Goal: Task Accomplishment & Management: Manage account settings

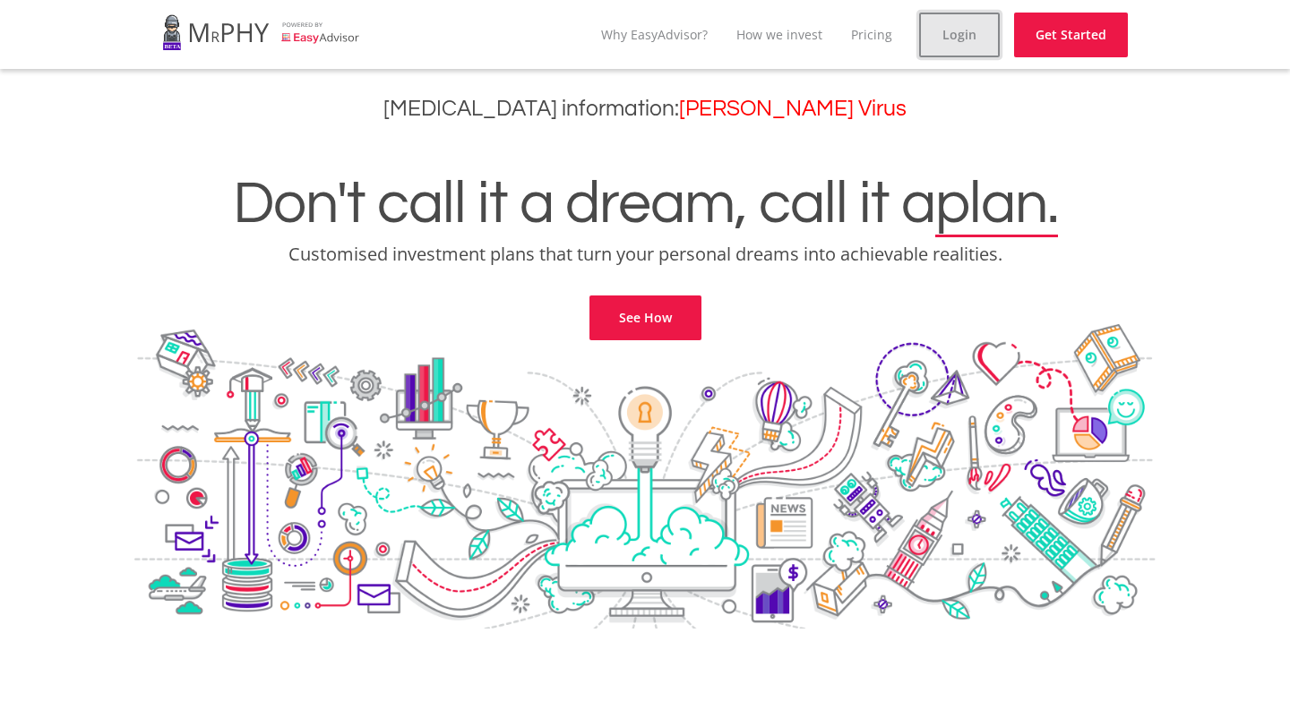
click at [946, 41] on link "Login" at bounding box center [959, 35] width 81 height 45
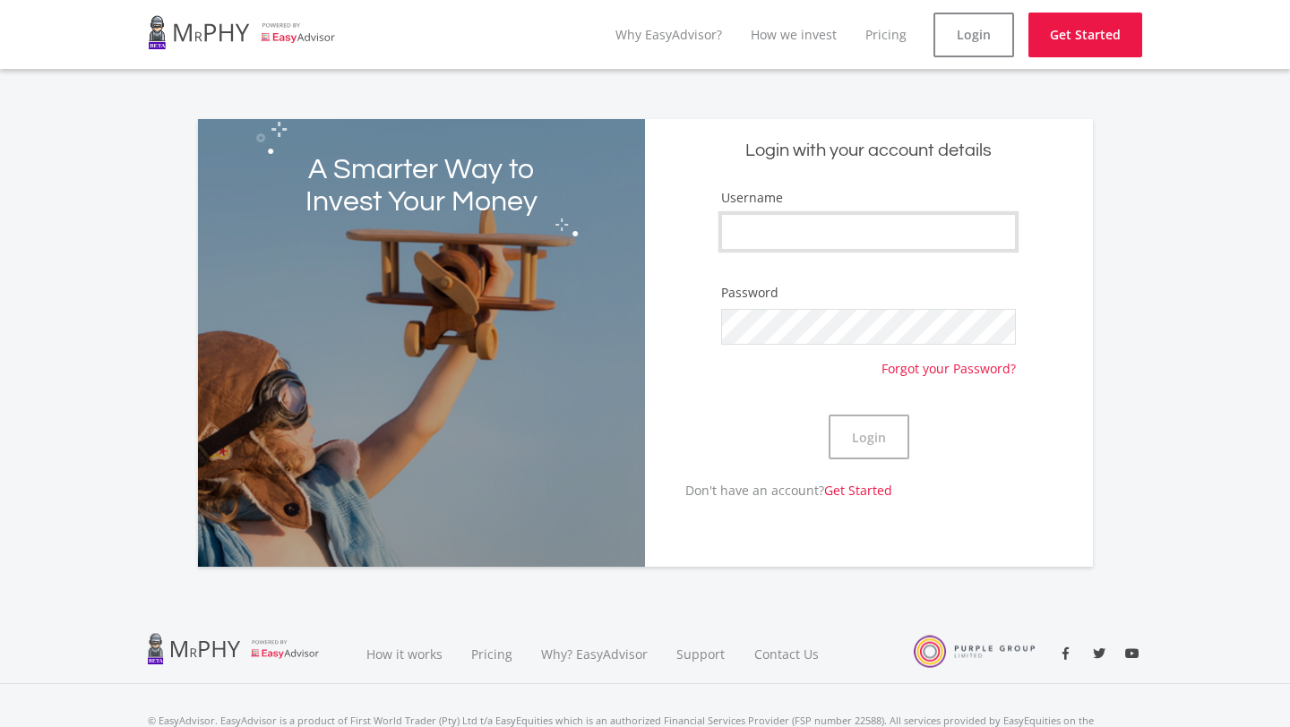
click at [872, 238] on input "Username" at bounding box center [868, 232] width 295 height 36
click at [855, 227] on input "Username" at bounding box center [868, 232] width 295 height 36
click at [673, 259] on form "Username Password Forgot your Password? Login" at bounding box center [868, 334] width 421 height 293
click at [833, 240] on input "Username" at bounding box center [868, 232] width 295 height 36
click at [807, 240] on input "Username" at bounding box center [868, 232] width 295 height 36
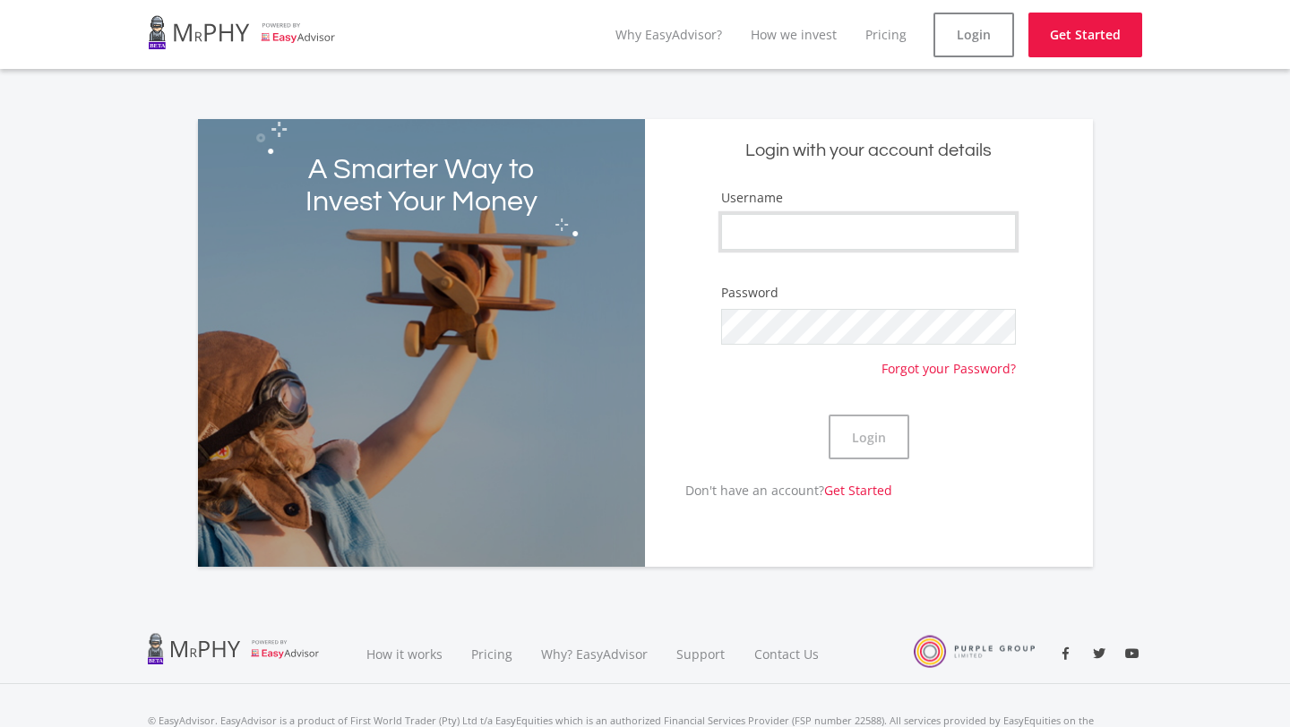
type input "p"
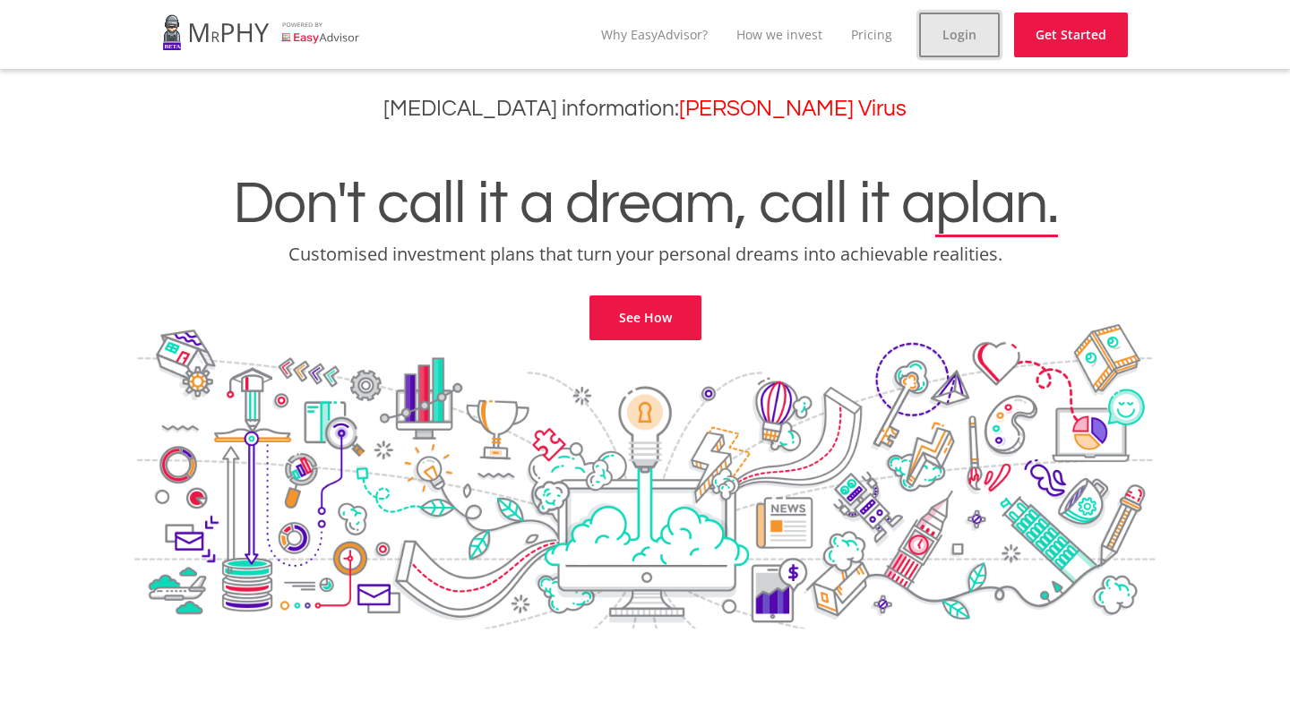
click at [950, 29] on link "Login" at bounding box center [959, 35] width 81 height 45
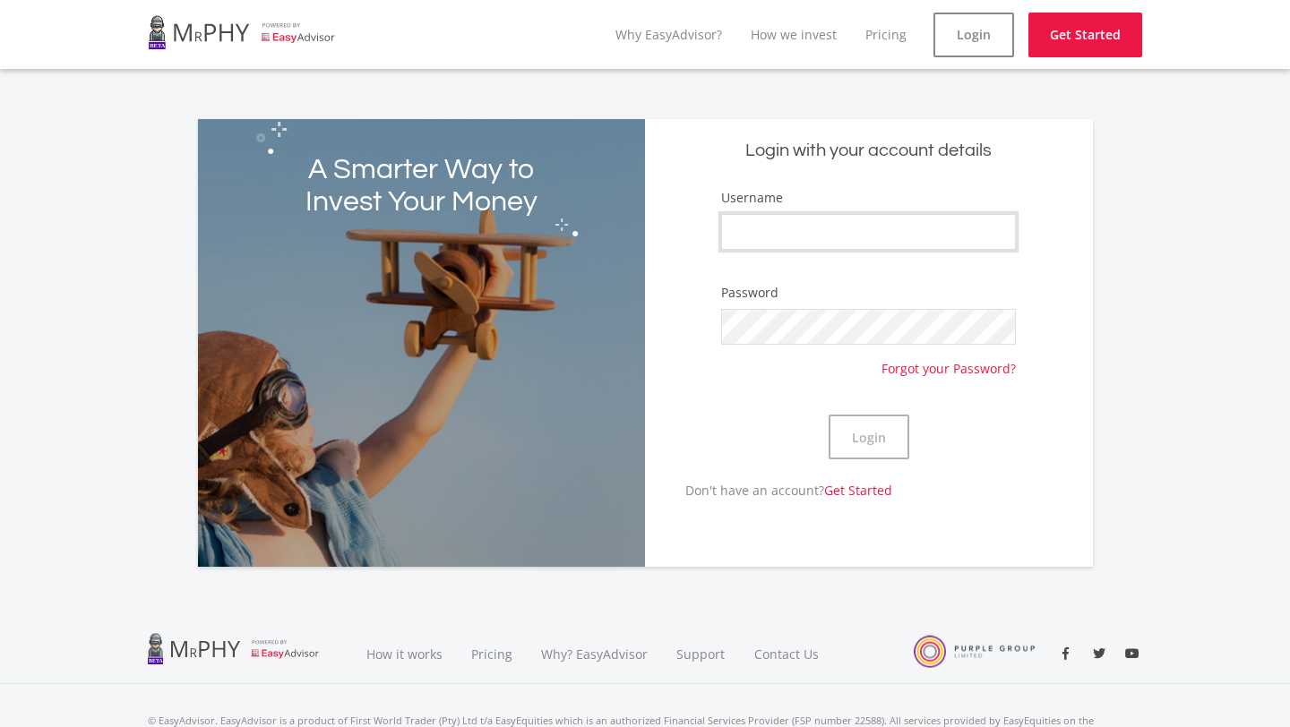
click at [792, 241] on input "Username" at bounding box center [868, 232] width 295 height 36
click at [848, 232] on input "Username" at bounding box center [868, 232] width 295 height 36
type input "MatthewDiemontEE"
click at [879, 434] on button "Login" at bounding box center [868, 437] width 81 height 45
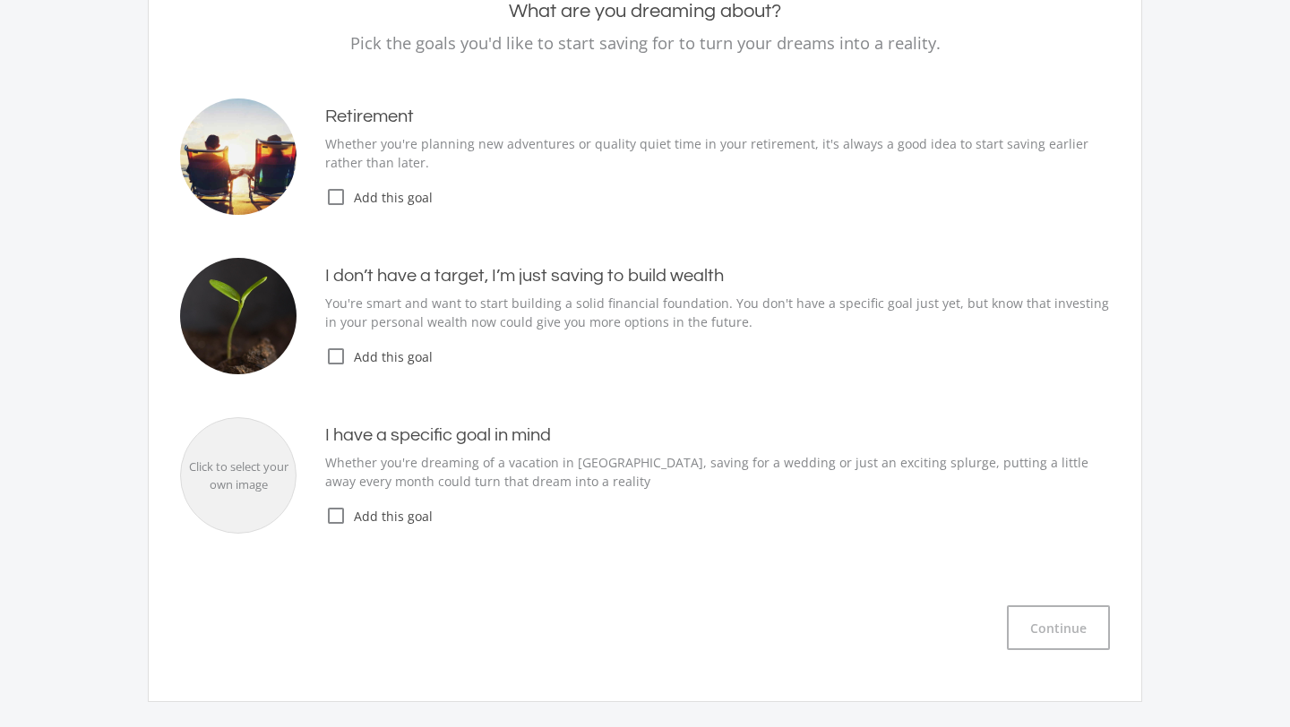
scroll to position [213, 0]
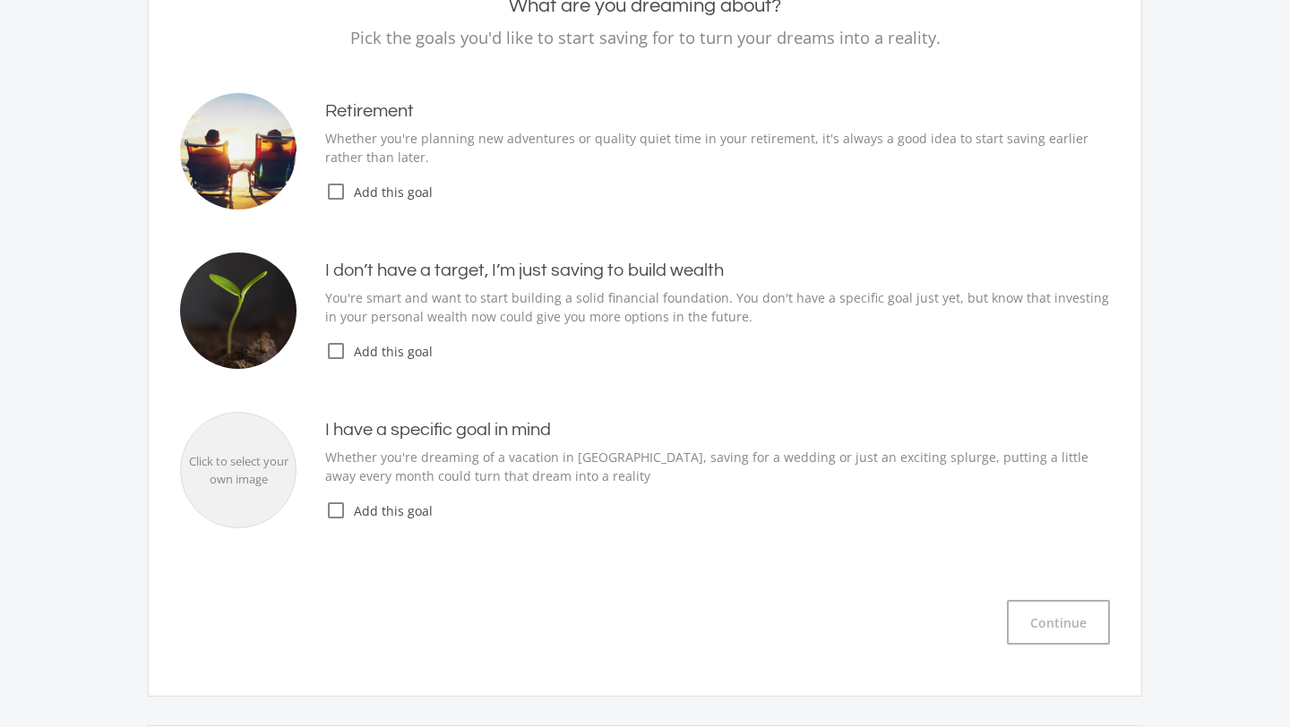
click at [334, 348] on icon "check_box_outline_blank" at bounding box center [335, 350] width 21 height 21
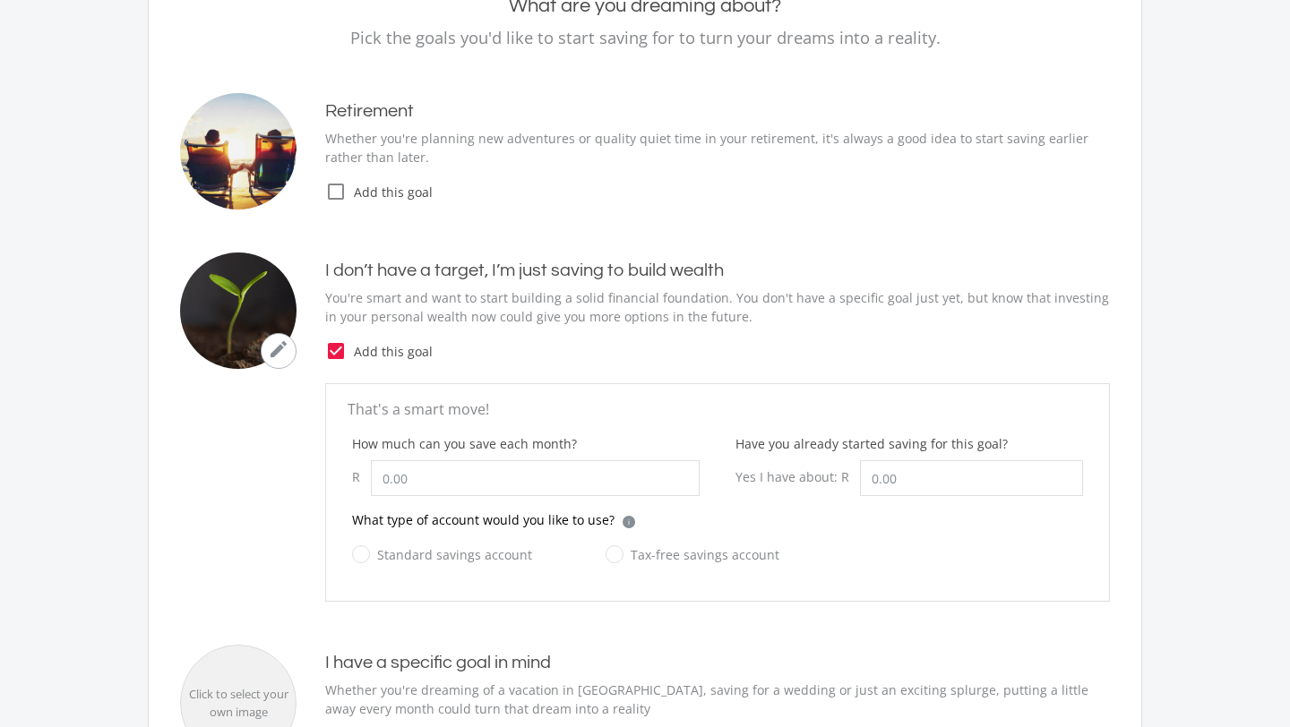
scroll to position [270, 0]
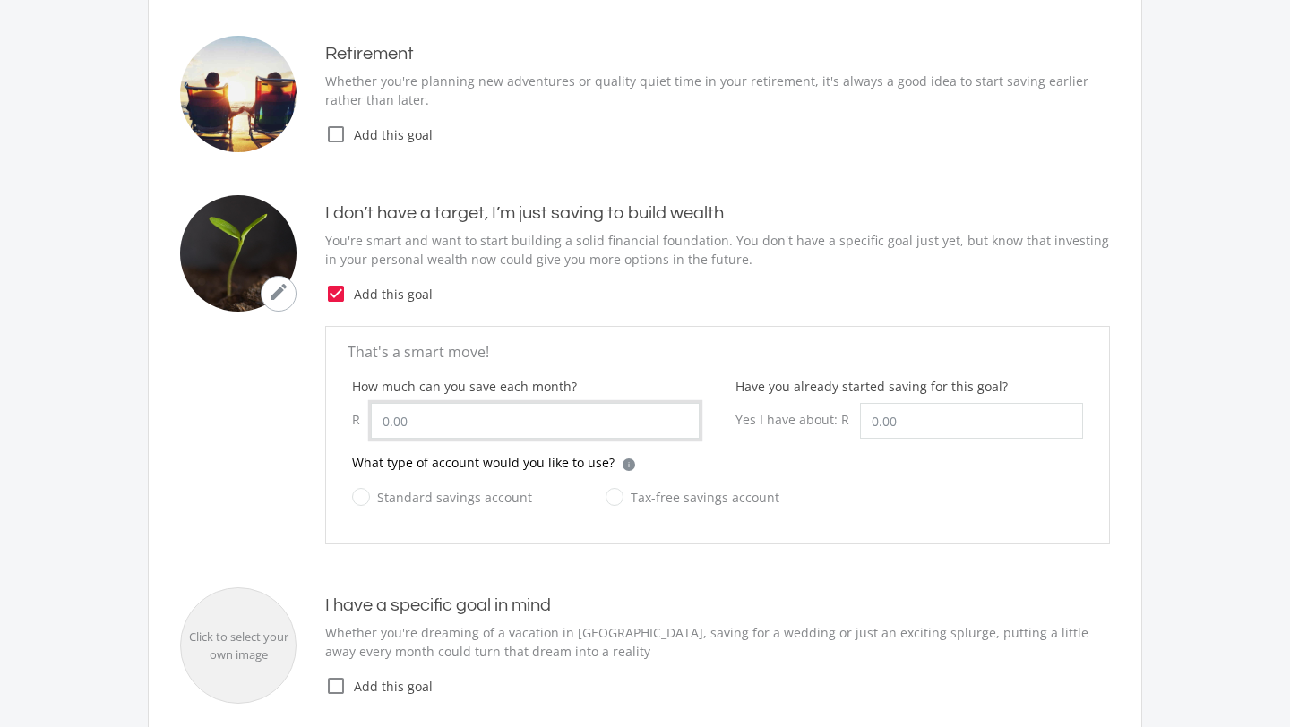
click at [545, 427] on input "How much can you save each month?" at bounding box center [535, 421] width 329 height 36
type input "3,150.00"
click at [907, 417] on input "Have you already started saving for this goal?" at bounding box center [971, 421] width 223 height 36
type input "3,000.00"
click at [609, 494] on label "Tax-free savings account" at bounding box center [692, 497] width 174 height 22
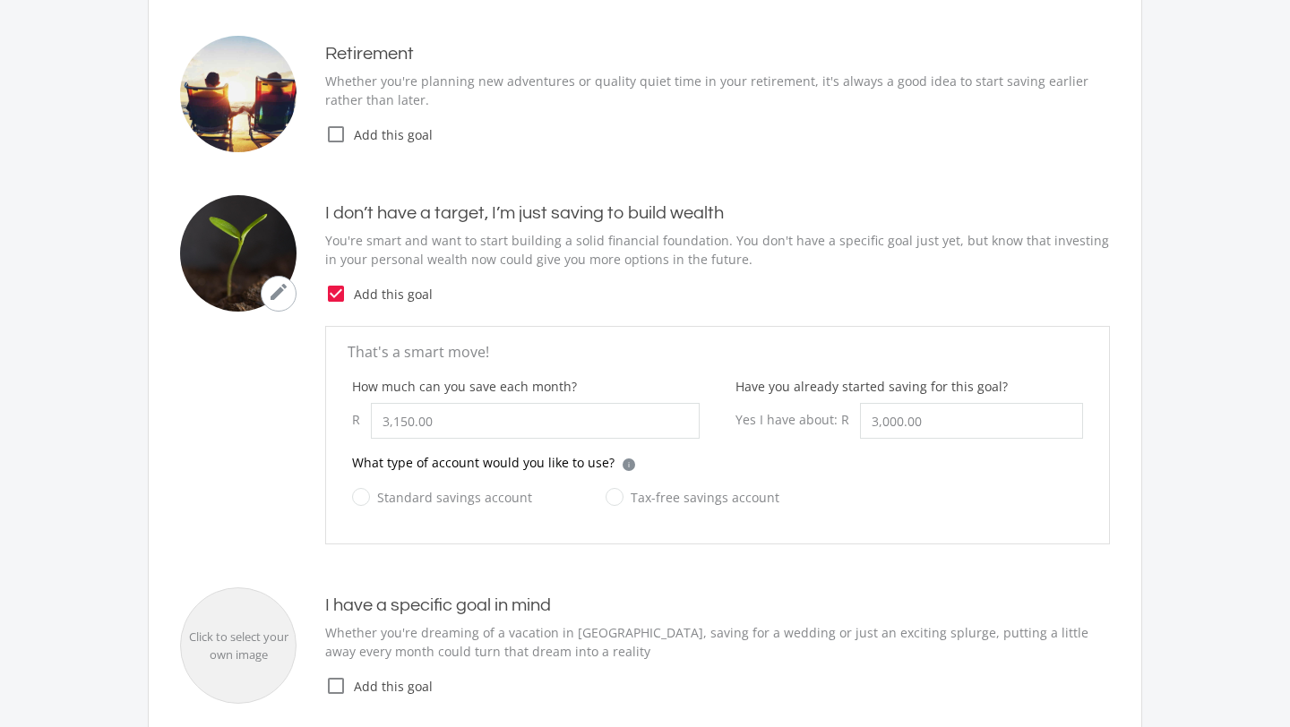
click at [609, 494] on input "Tax-free savings account" at bounding box center [675, 508] width 174 height 36
radio input "true"
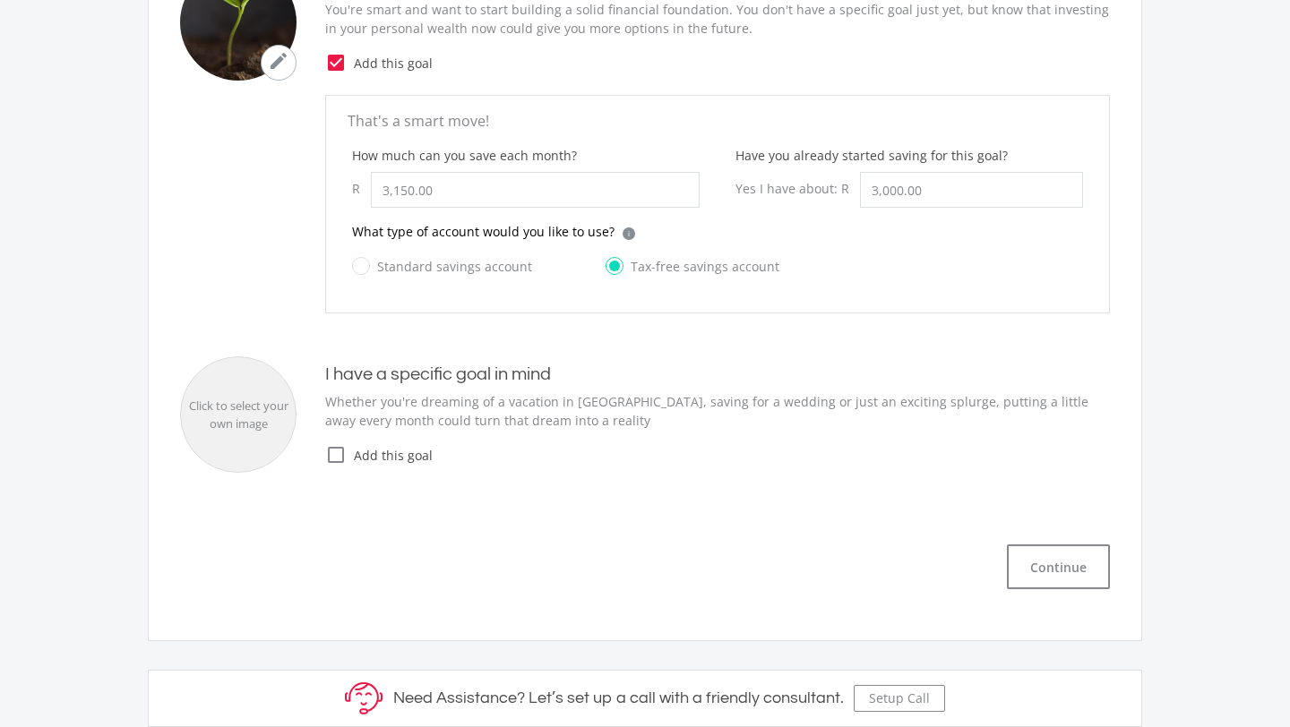
scroll to position [504, 0]
click at [1051, 570] on button "Continue" at bounding box center [1058, 564] width 103 height 45
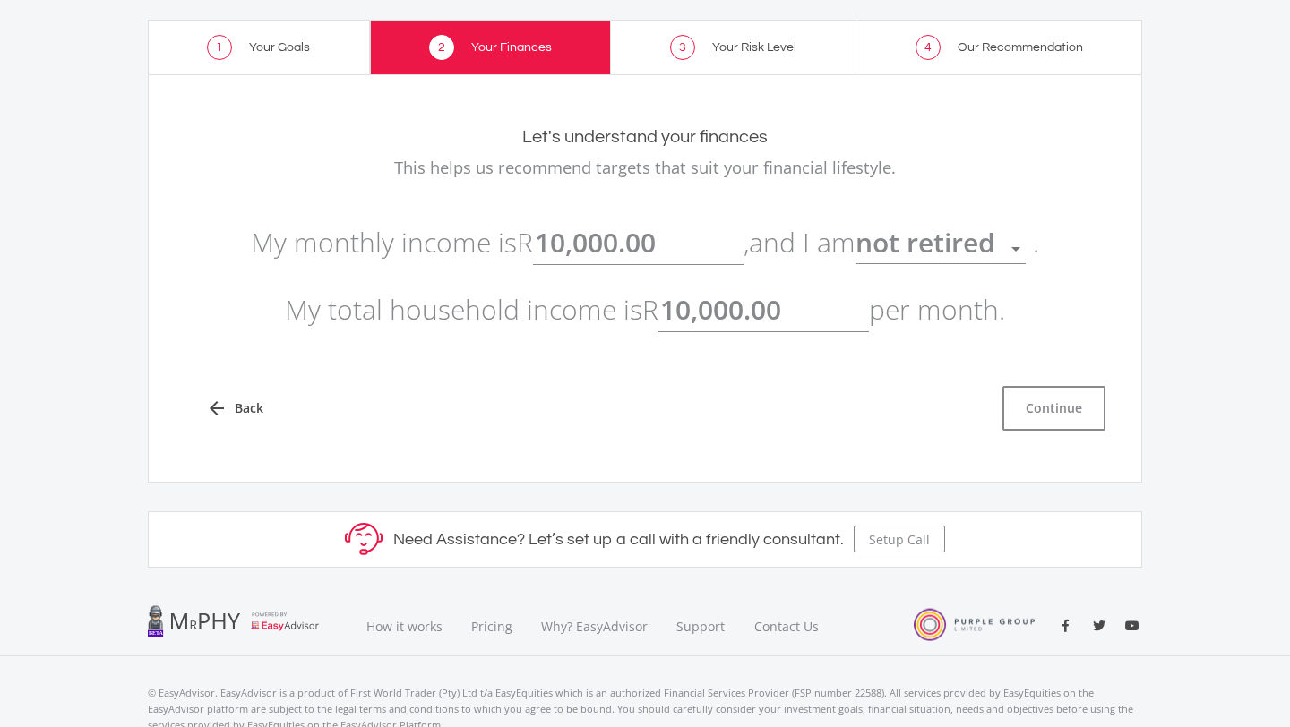
scroll to position [77, 0]
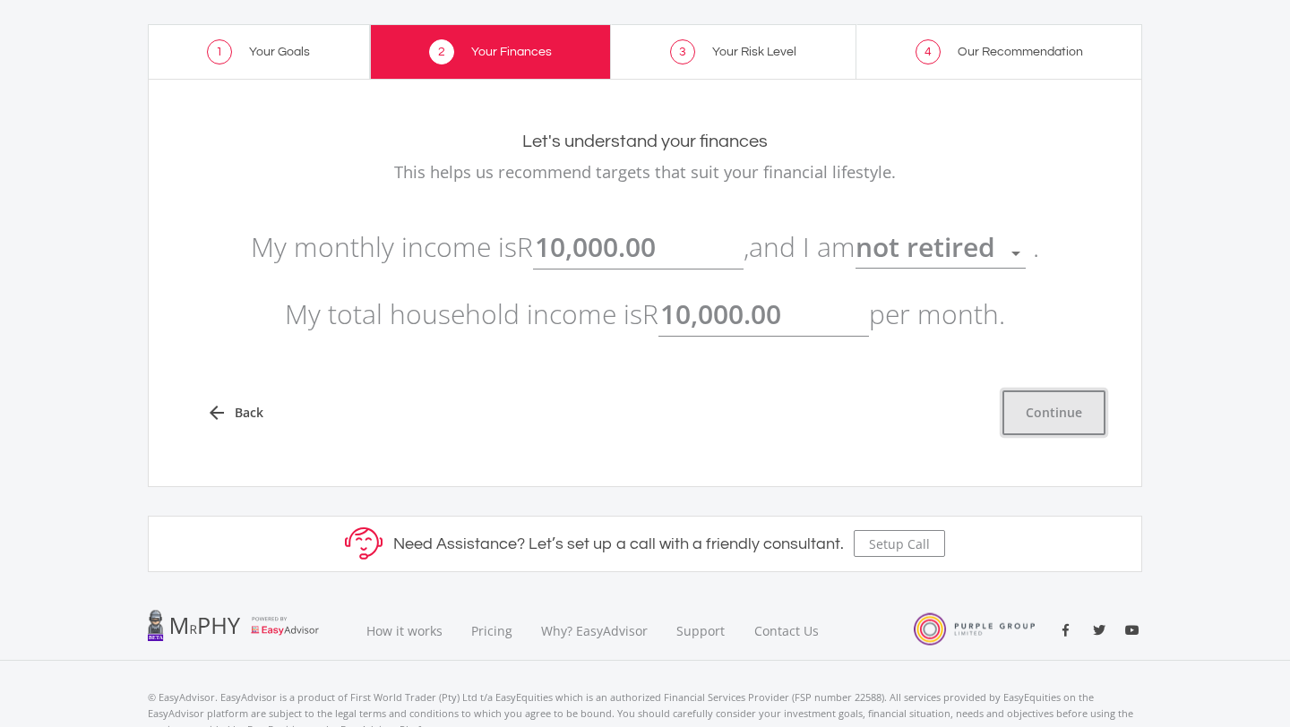
click at [1063, 416] on button "Continue" at bounding box center [1053, 413] width 103 height 45
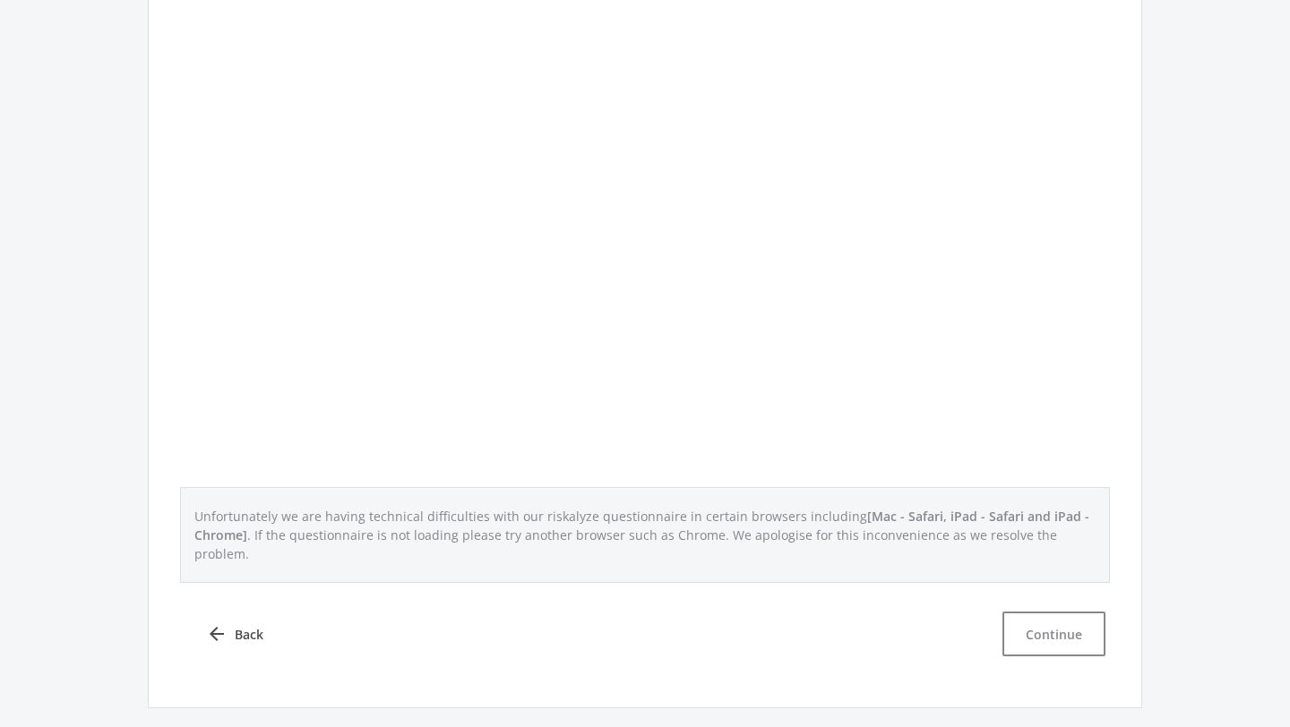
scroll to position [833, 0]
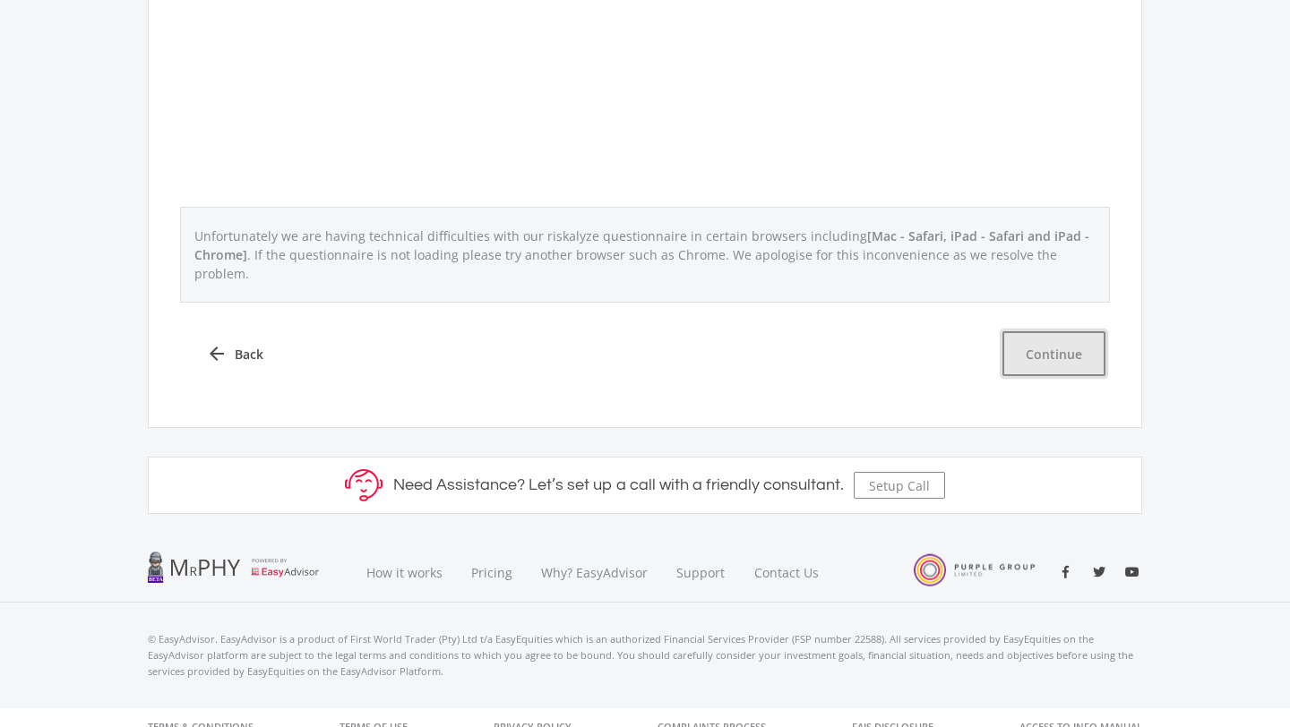
click at [1034, 355] on button "Continue" at bounding box center [1053, 353] width 103 height 45
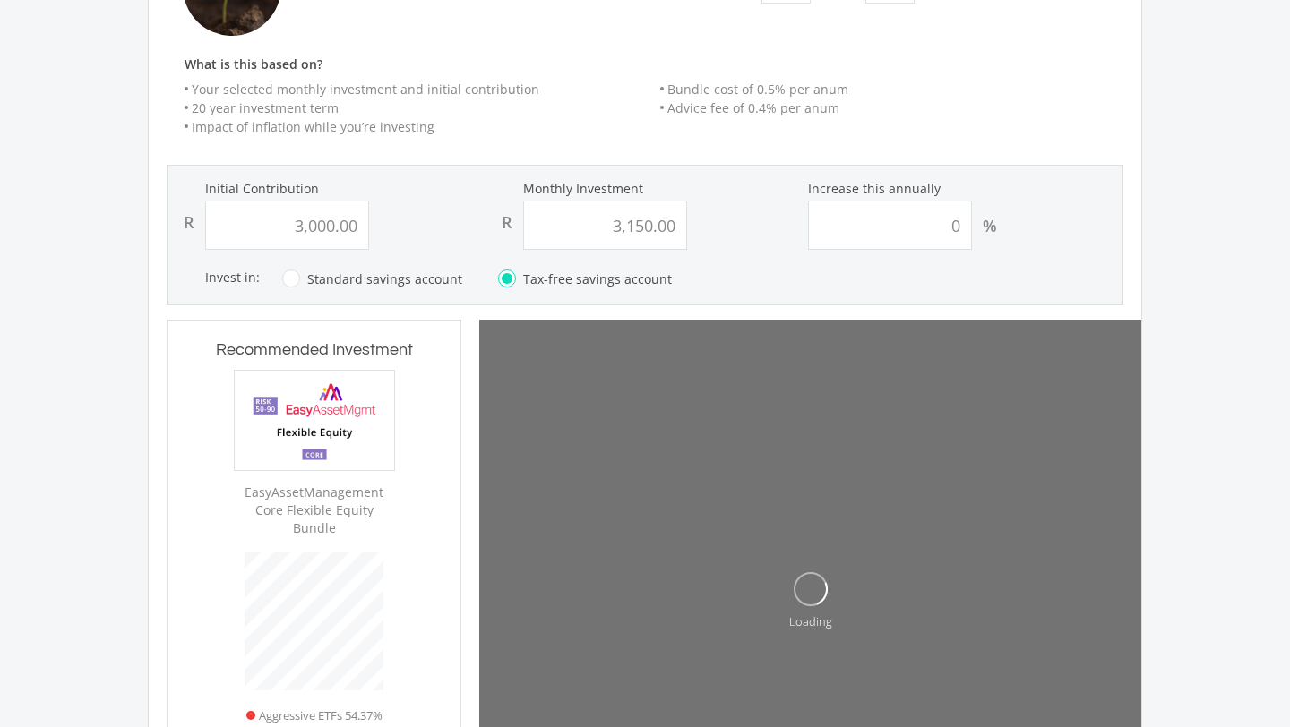
scroll to position [319, 0]
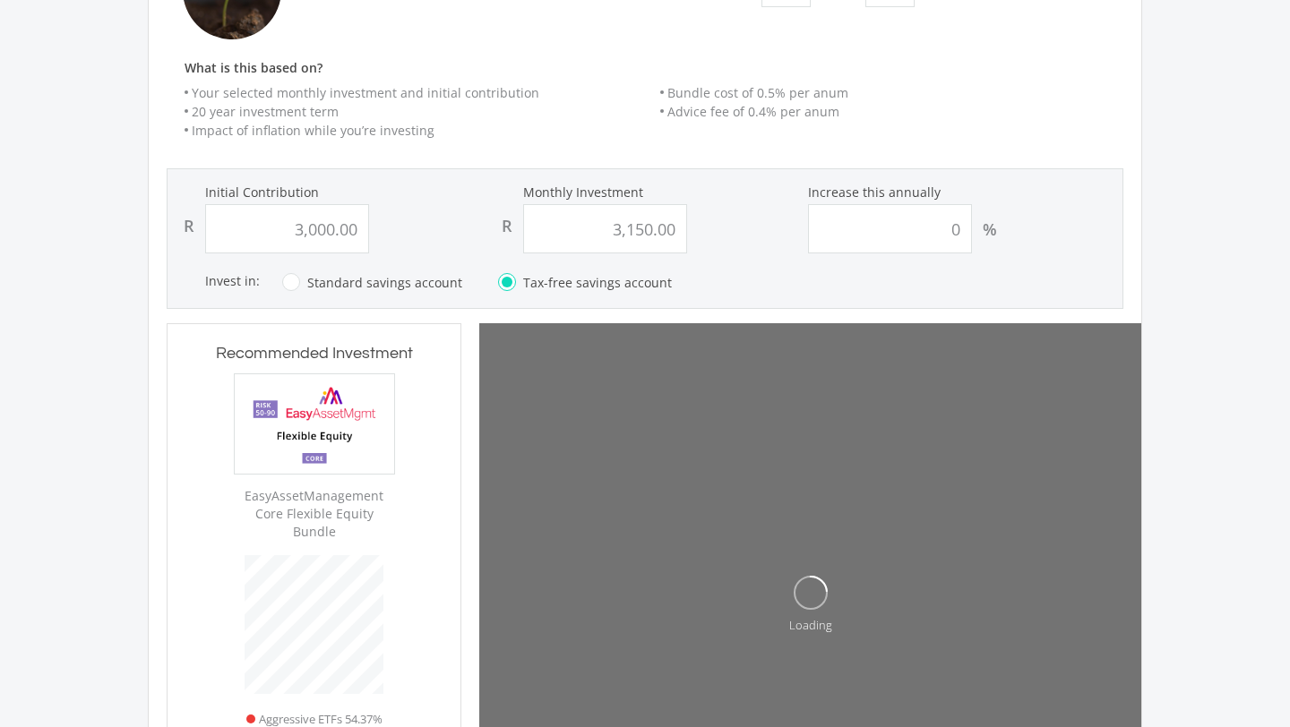
type input "3000"
type input "3150"
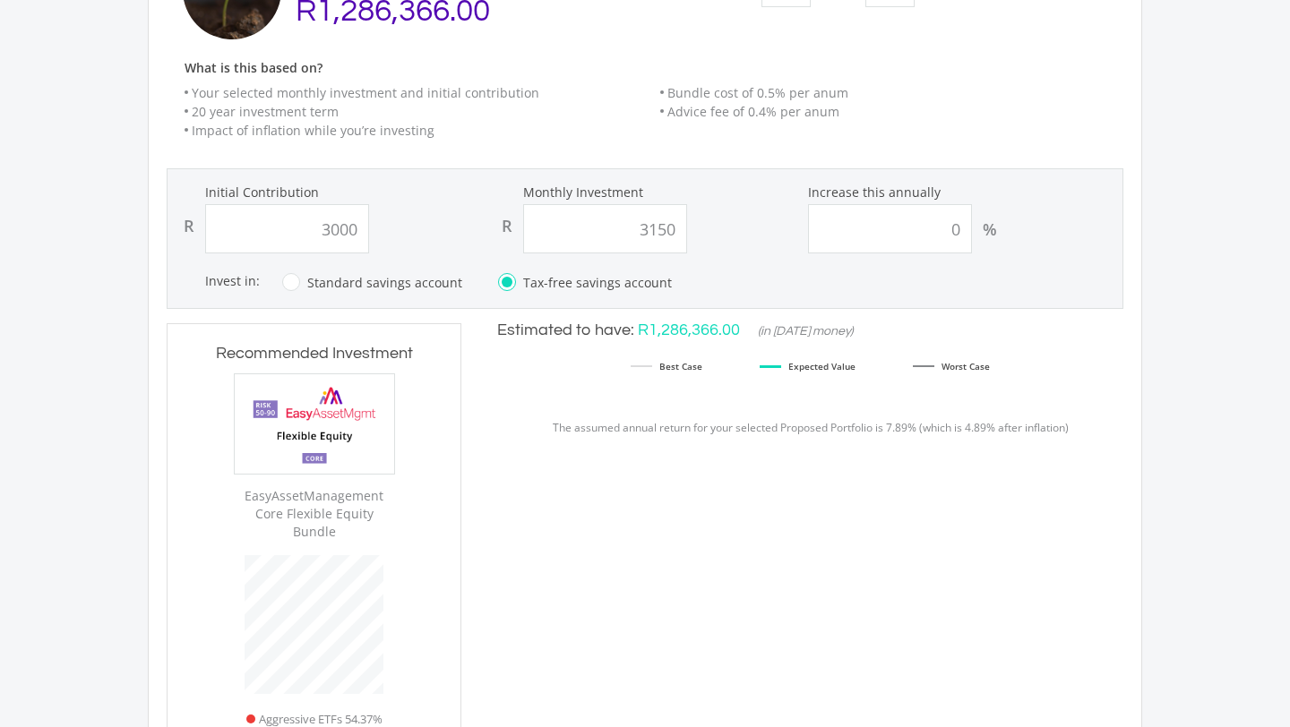
type input "3,000.00"
type input "3,150.00"
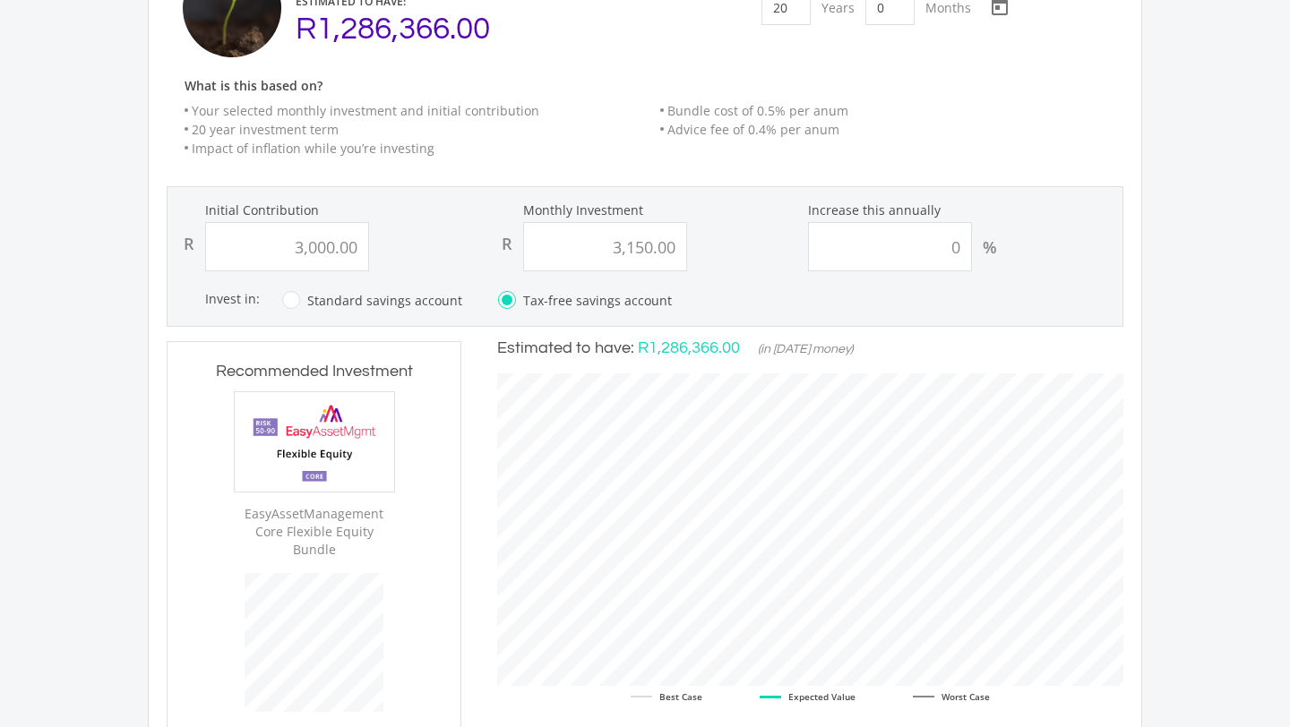
scroll to position [325, 0]
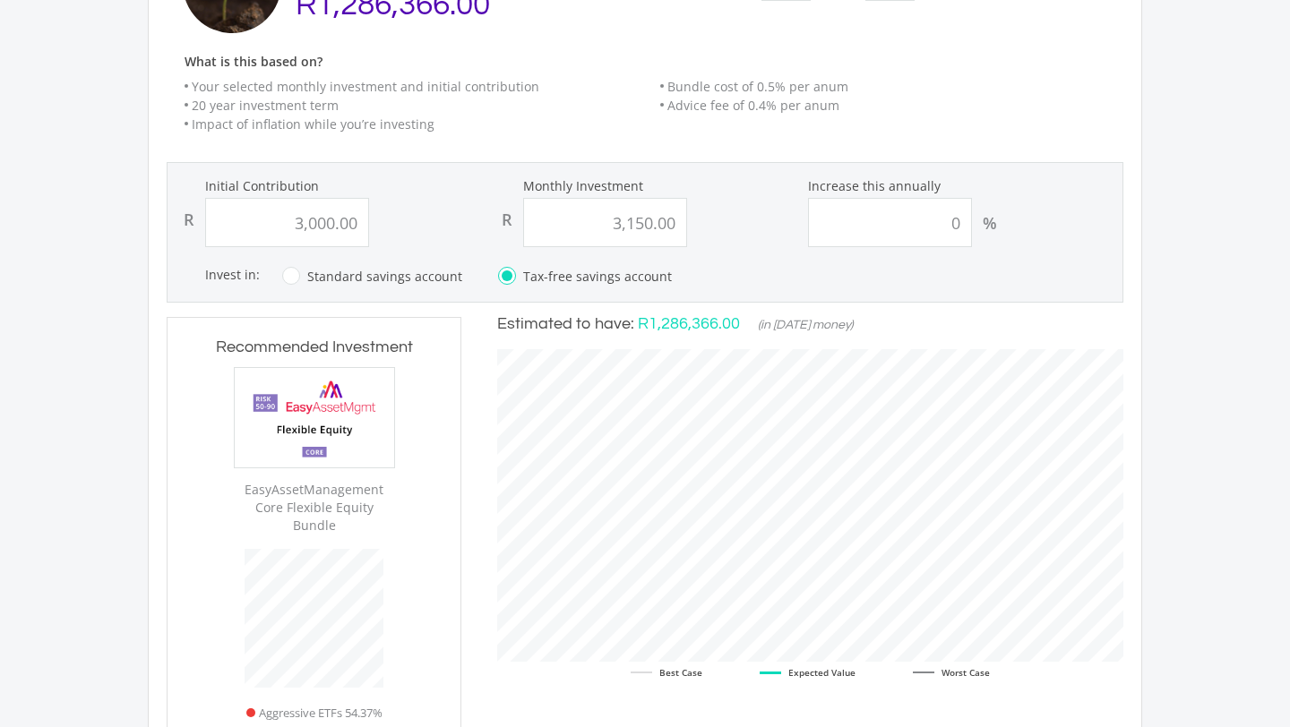
click at [296, 276] on label "Standard savings account" at bounding box center [372, 276] width 180 height 22
click at [296, 276] on input "Standard savings account" at bounding box center [354, 287] width 180 height 36
radio input "true"
radio input "false"
type input "3000"
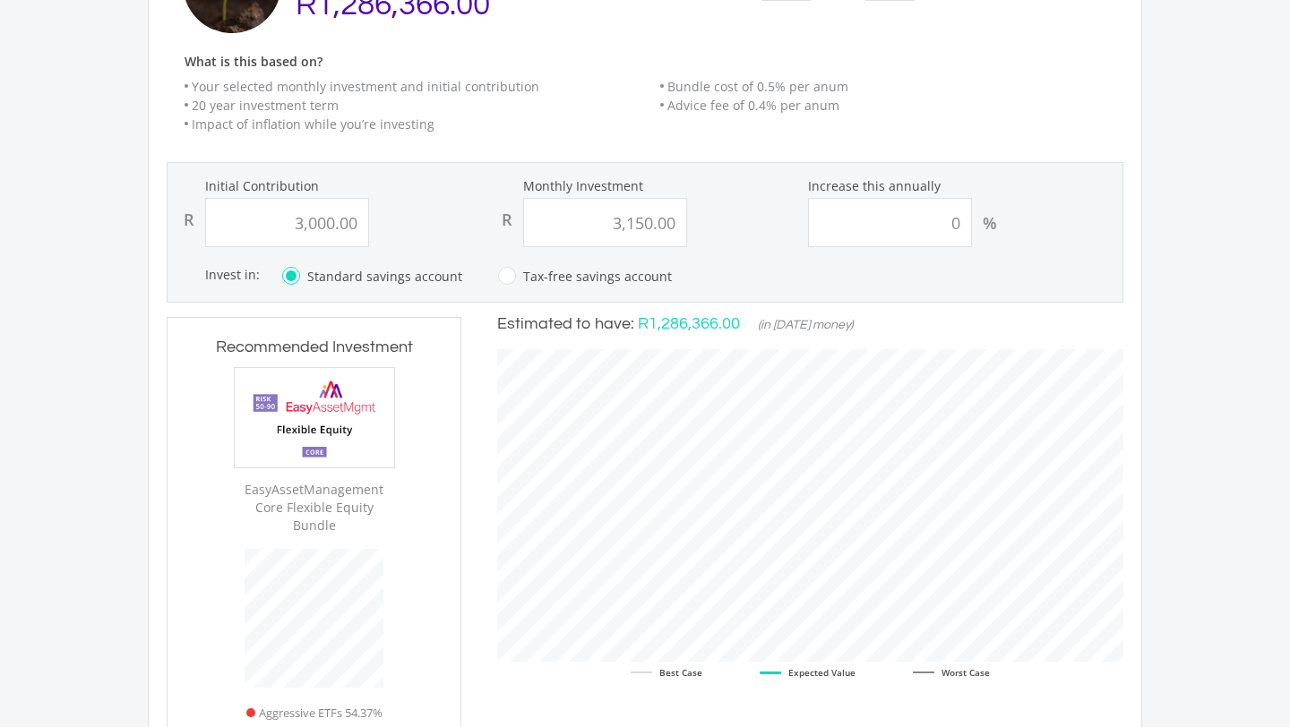
type input "3150"
type input "3,000.00"
type input "3,150.00"
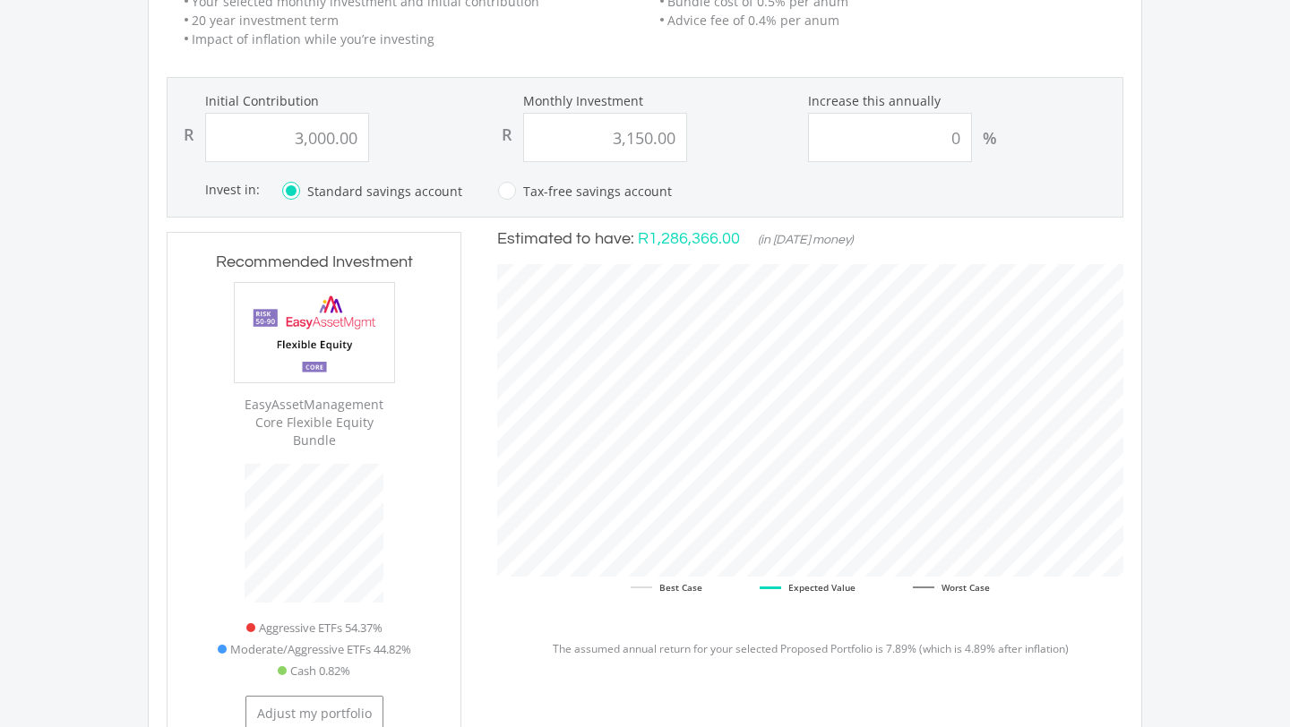
scroll to position [424, 0]
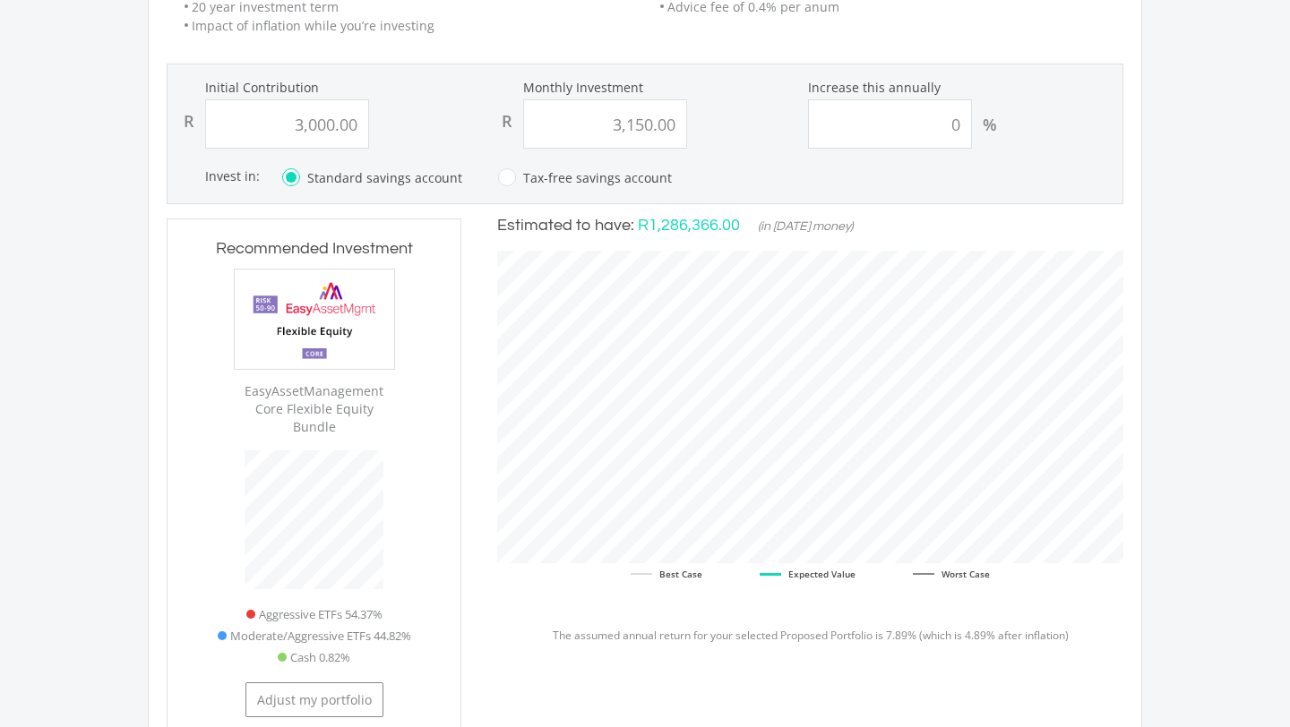
click at [498, 176] on label "Tax-free savings account" at bounding box center [585, 178] width 174 height 22
click at [495, 176] on input "Tax-free savings account" at bounding box center [567, 188] width 174 height 36
radio input "true"
radio input "false"
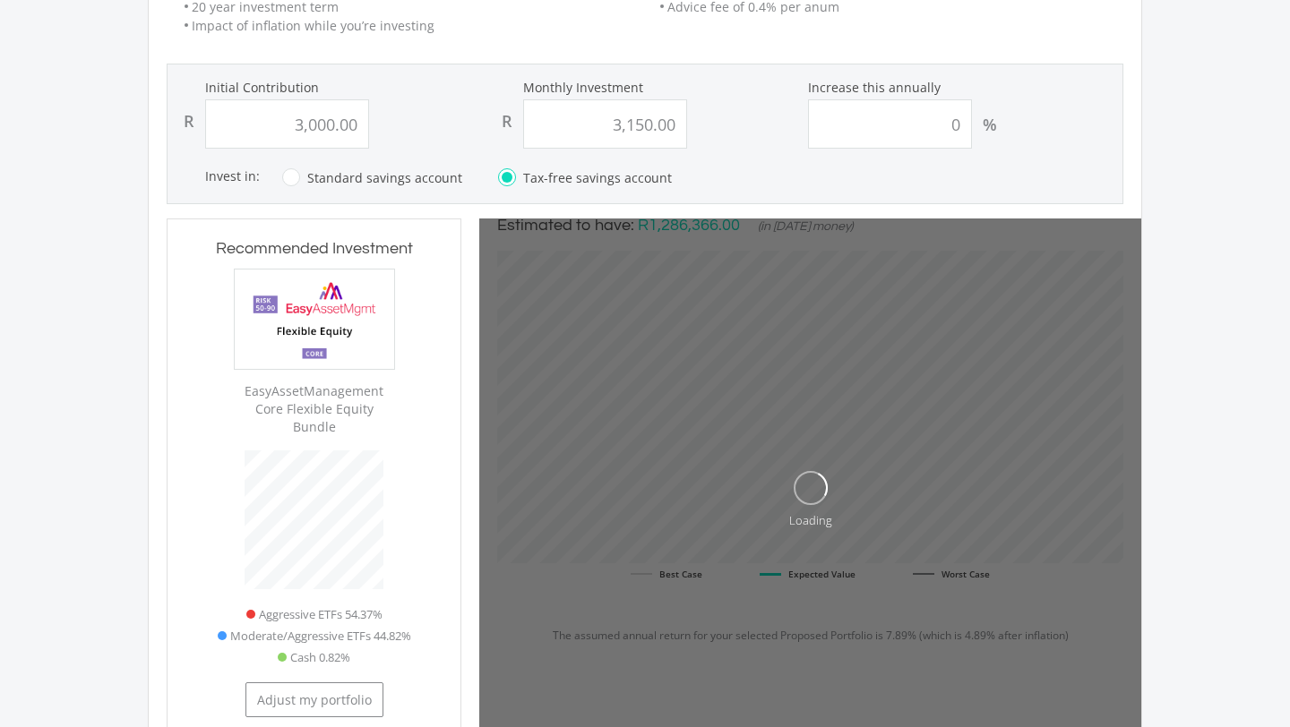
type input "3000"
type input "3150"
type input "3,000.00"
type input "3,150.00"
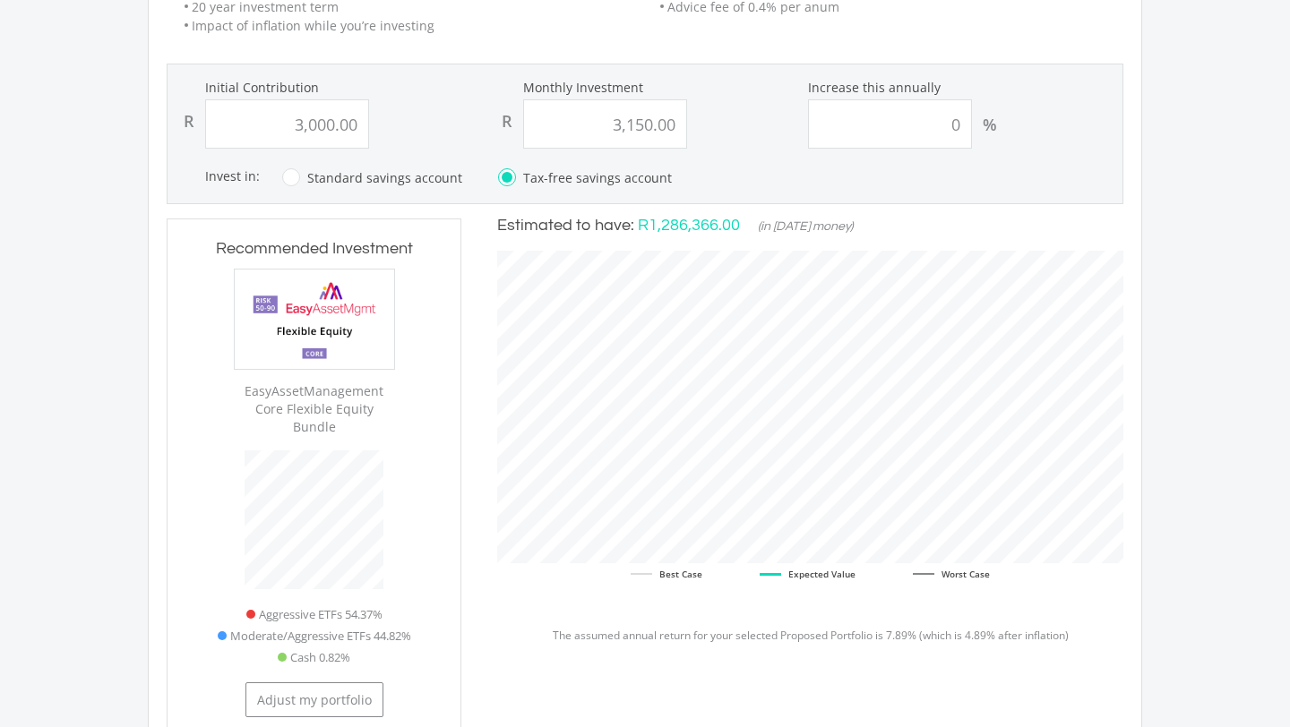
scroll to position [0, 0]
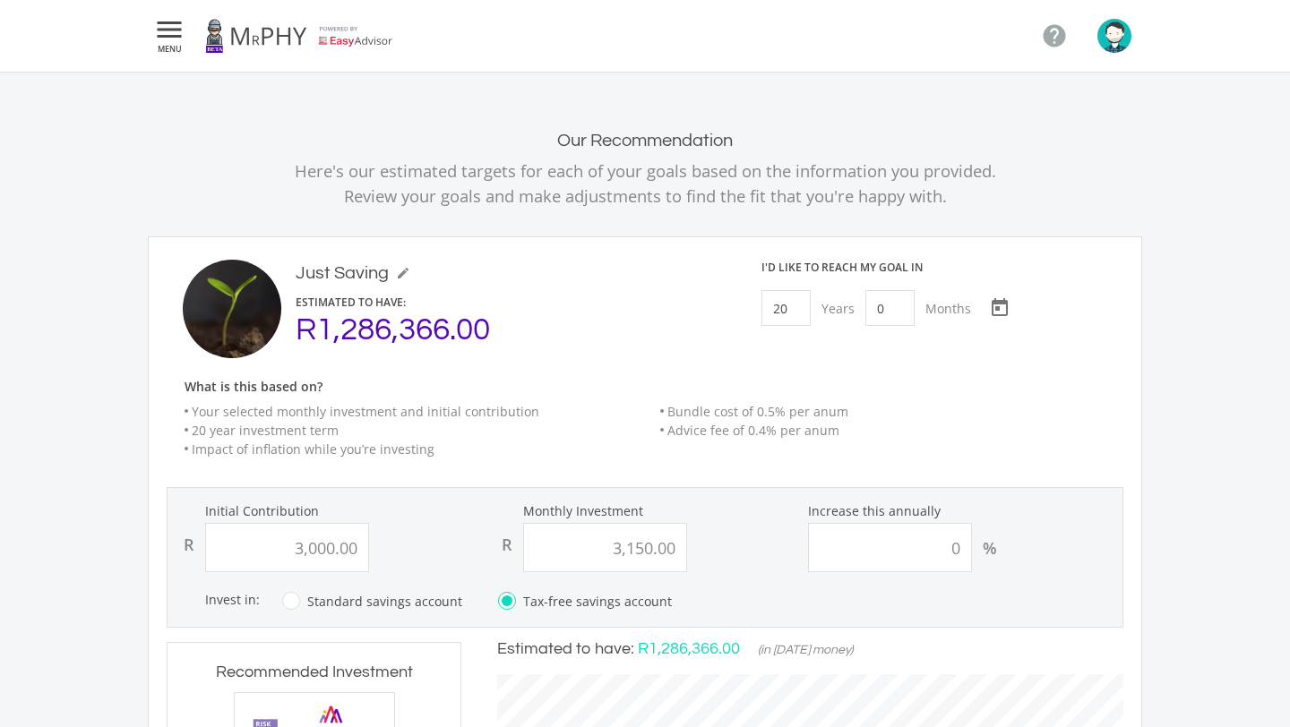
click at [171, 36] on icon "" at bounding box center [169, 29] width 32 height 21
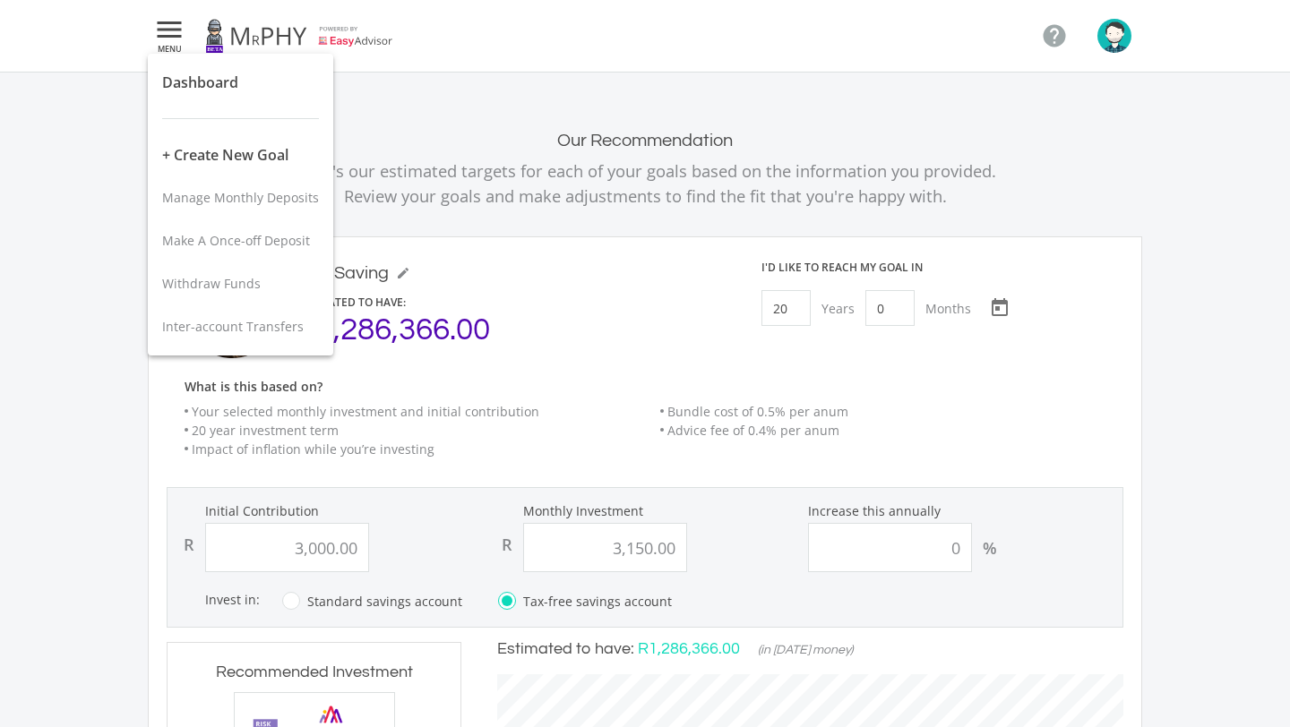
click at [365, 106] on div at bounding box center [645, 363] width 1290 height 727
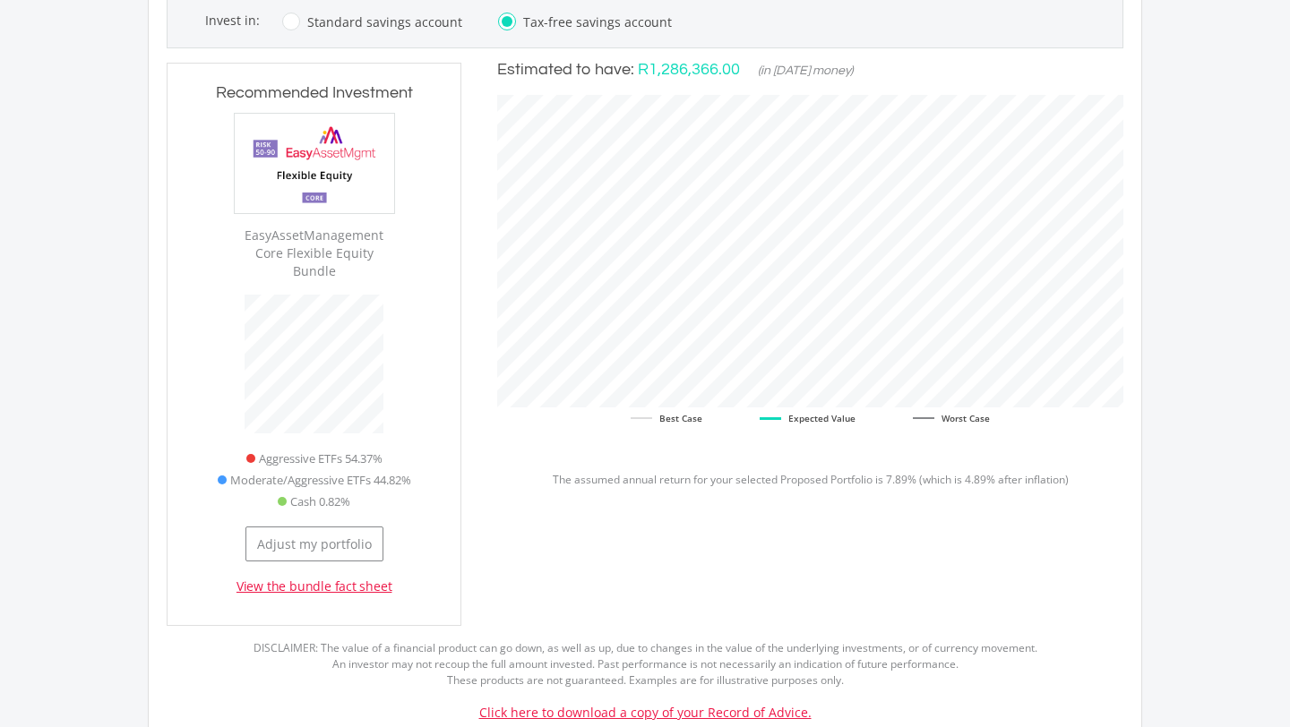
scroll to position [580, 0]
click at [338, 527] on button "Adjust my portfolio" at bounding box center [314, 543] width 138 height 35
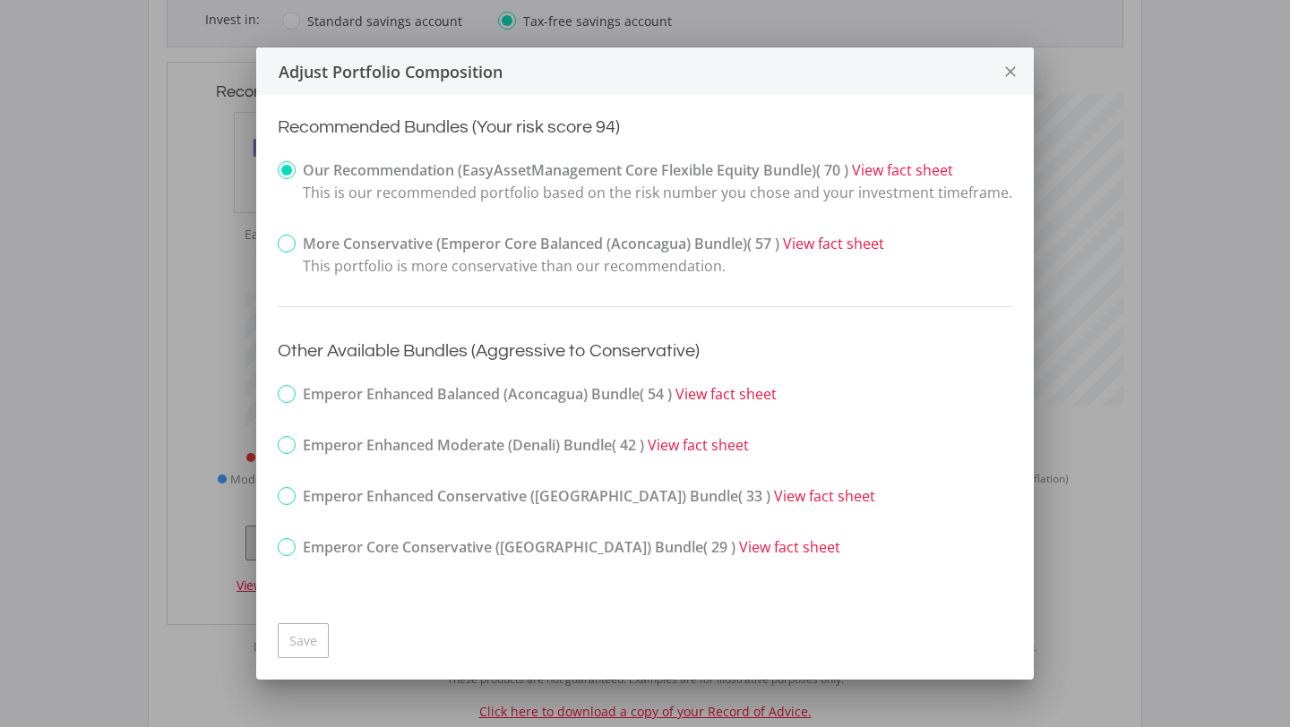
scroll to position [0, 0]
click at [1001, 69] on icon "close" at bounding box center [1010, 71] width 18 height 47
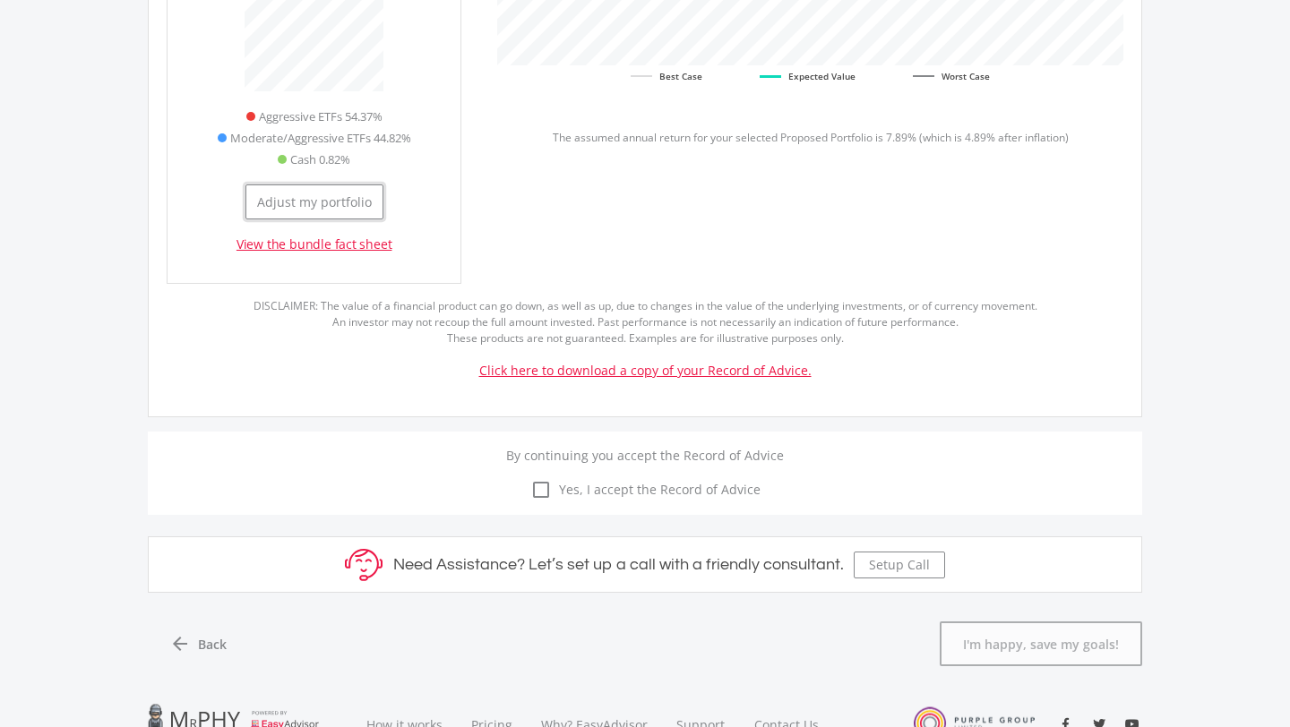
scroll to position [1075, 0]
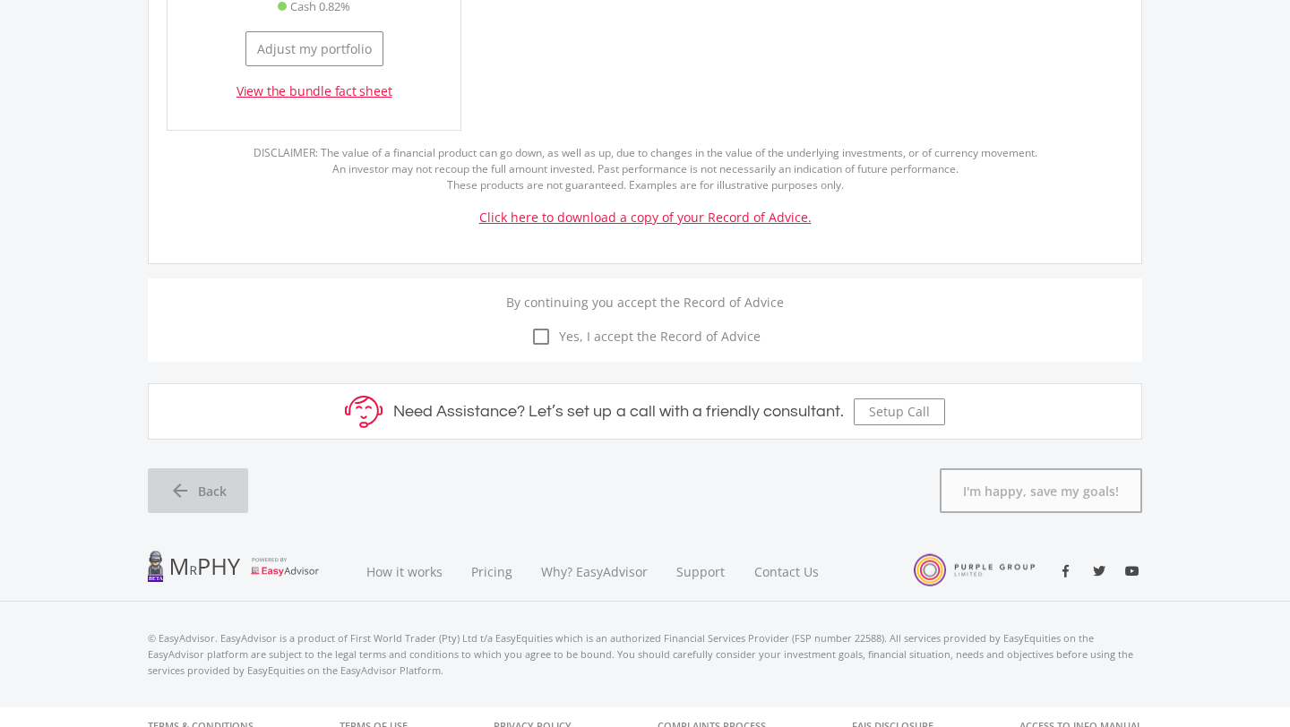
click at [209, 482] on span "Back" at bounding box center [212, 491] width 29 height 19
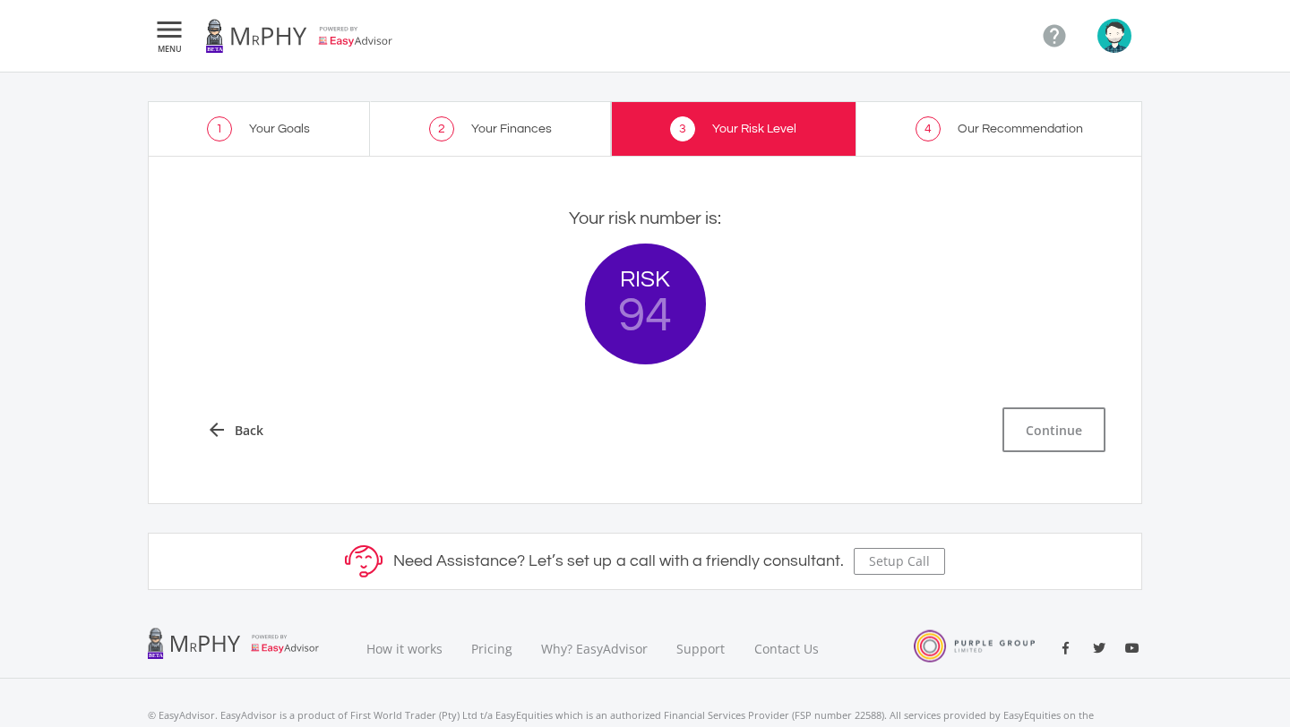
click at [248, 119] on link "1 Your Goals" at bounding box center [259, 128] width 222 height 55
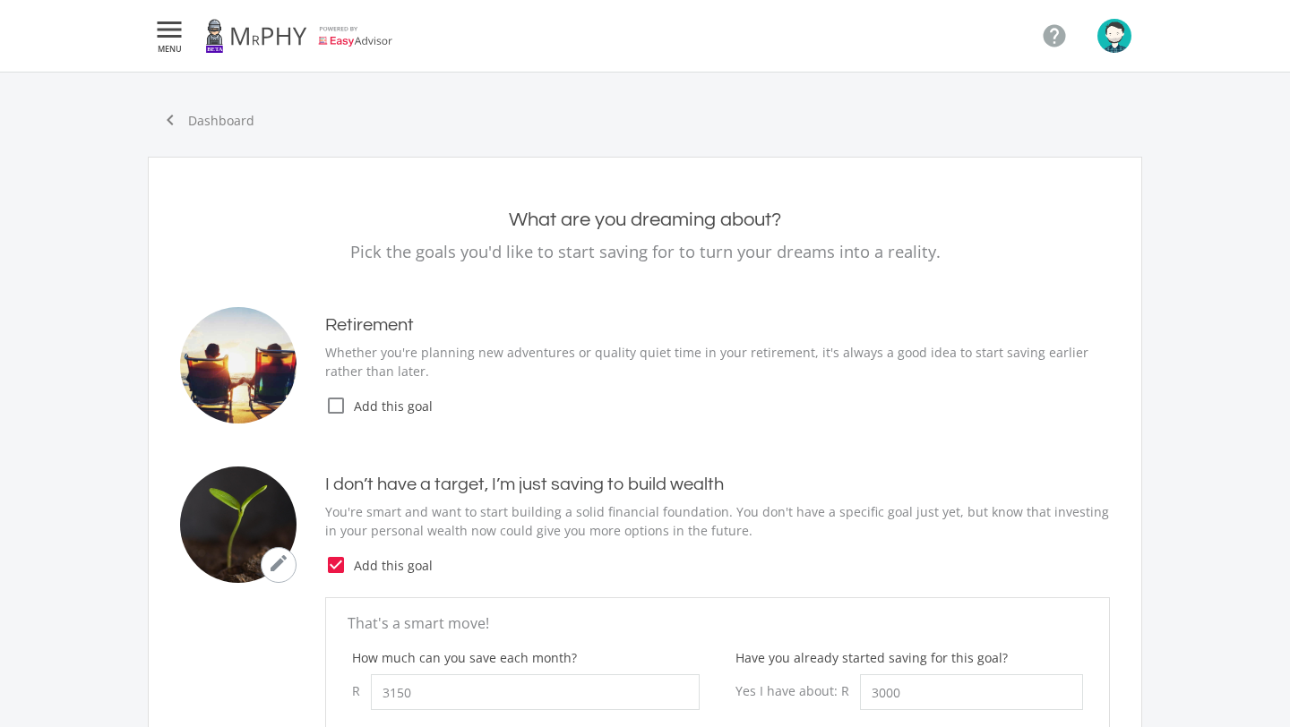
type input "3,150.00"
type input "3,000.00"
click at [230, 119] on link "chevron_left Dashboard" at bounding box center [207, 120] width 118 height 38
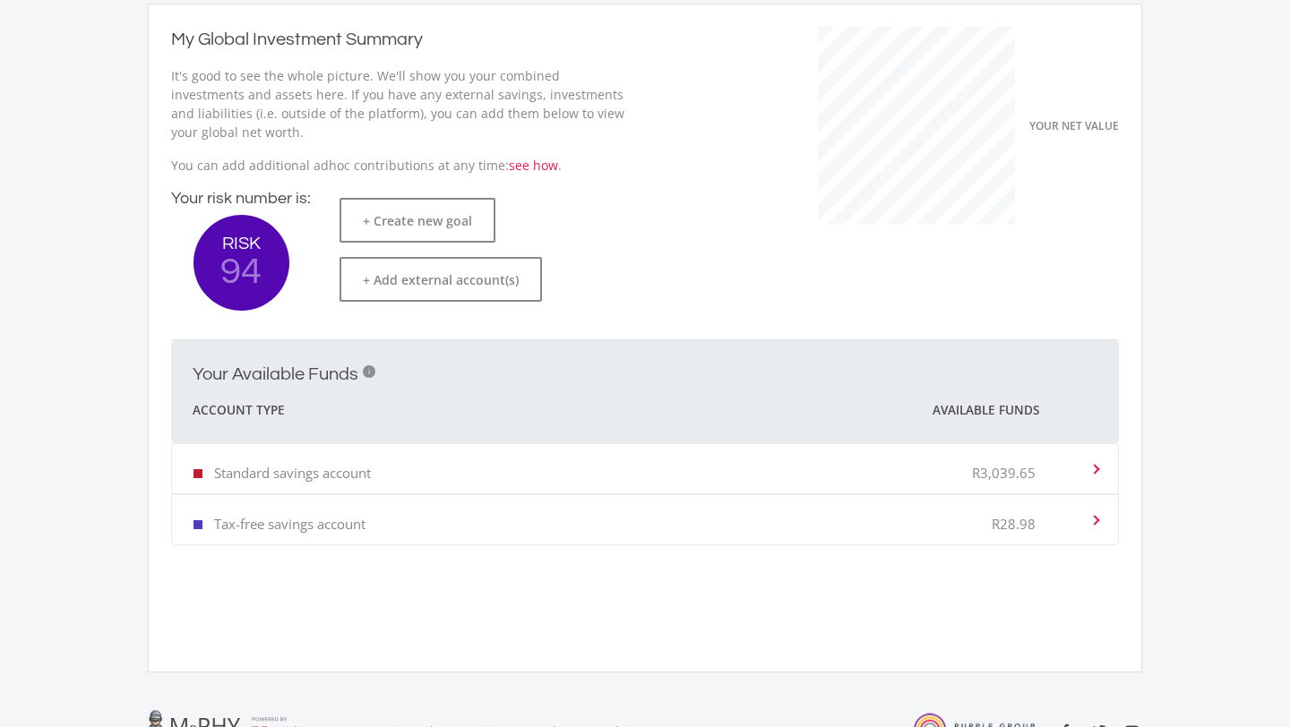
scroll to position [193, 0]
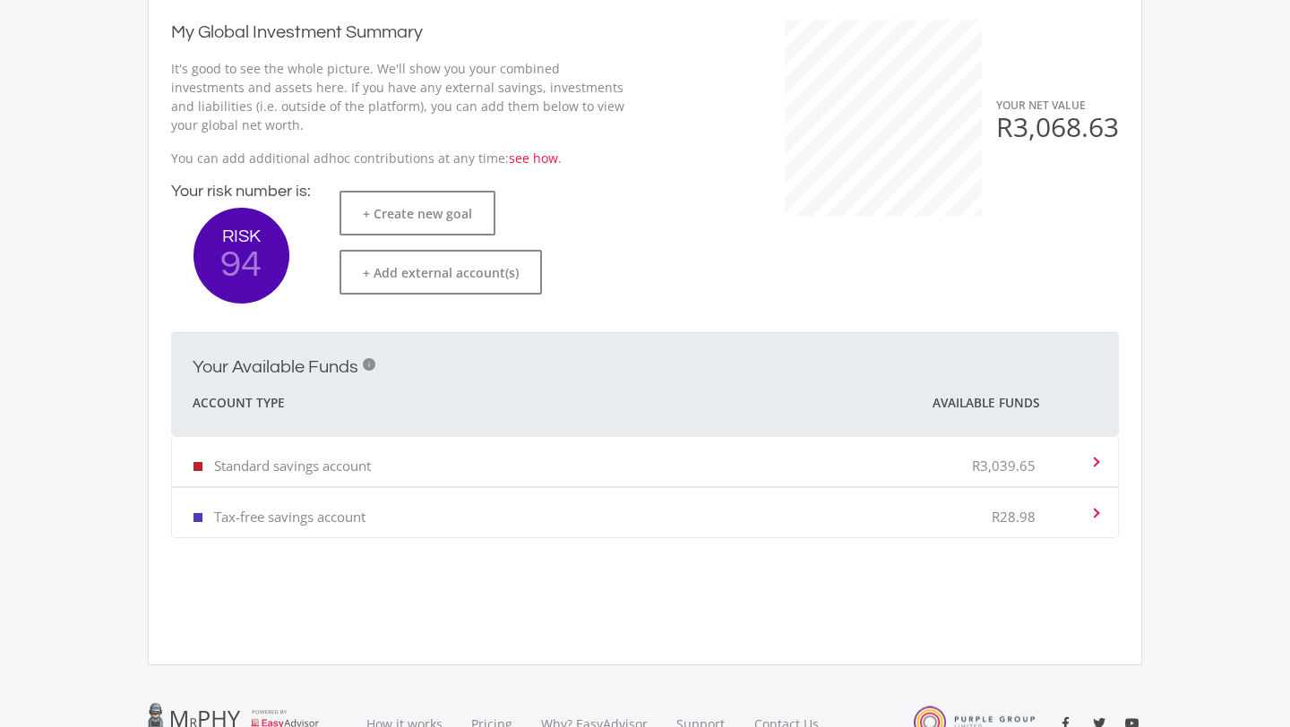
click at [512, 459] on div "Standard savings account R3,039.65" at bounding box center [641, 461] width 896 height 55
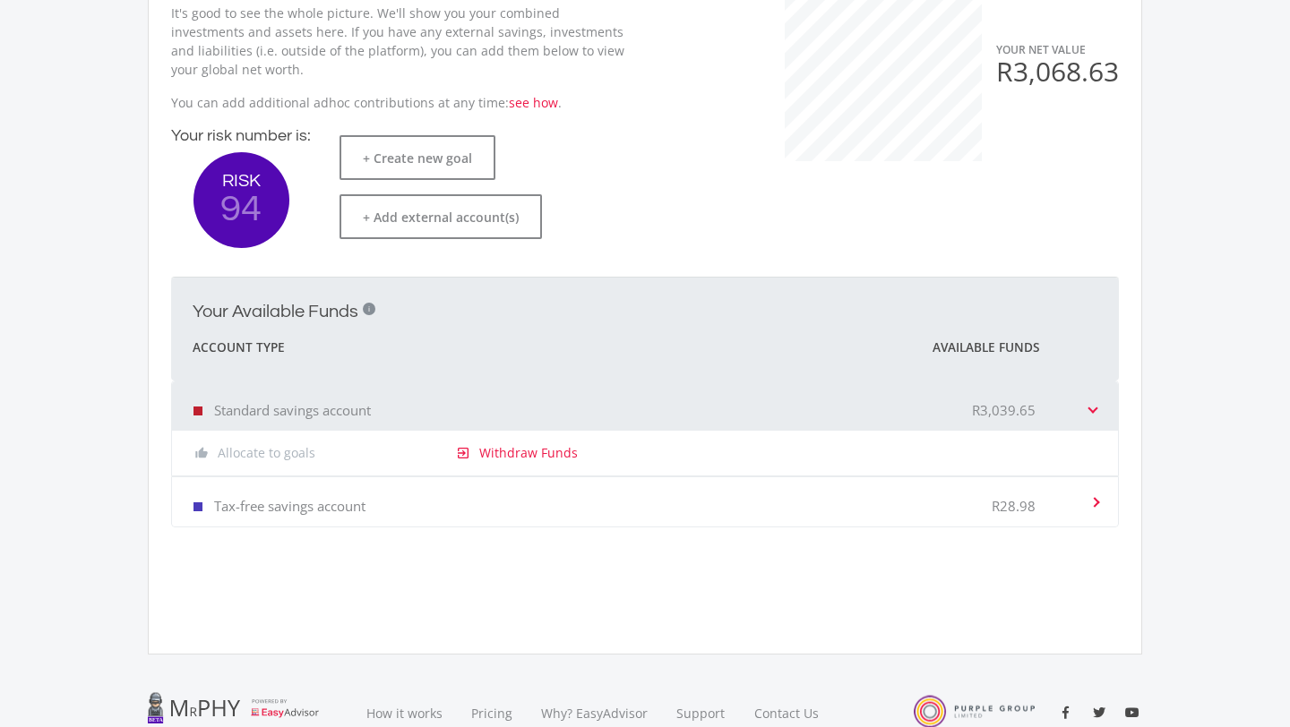
scroll to position [0, 0]
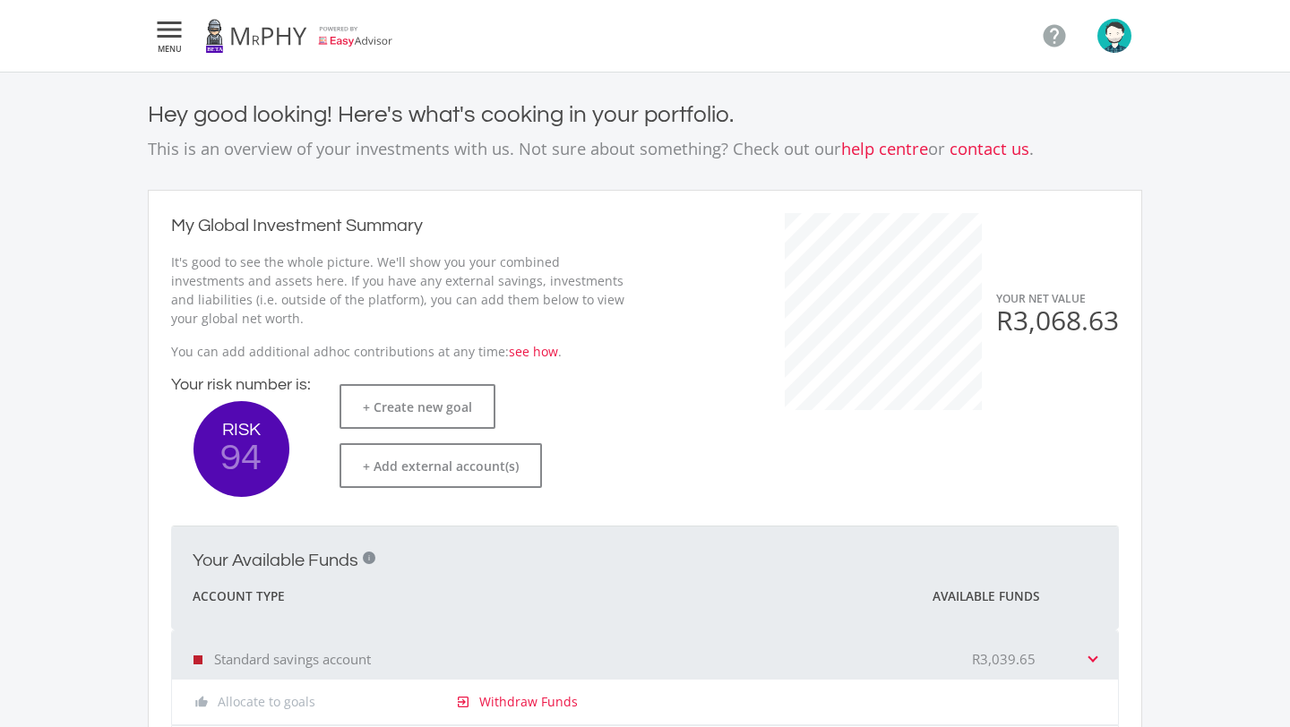
click at [170, 45] on span "MENU" at bounding box center [169, 49] width 32 height 8
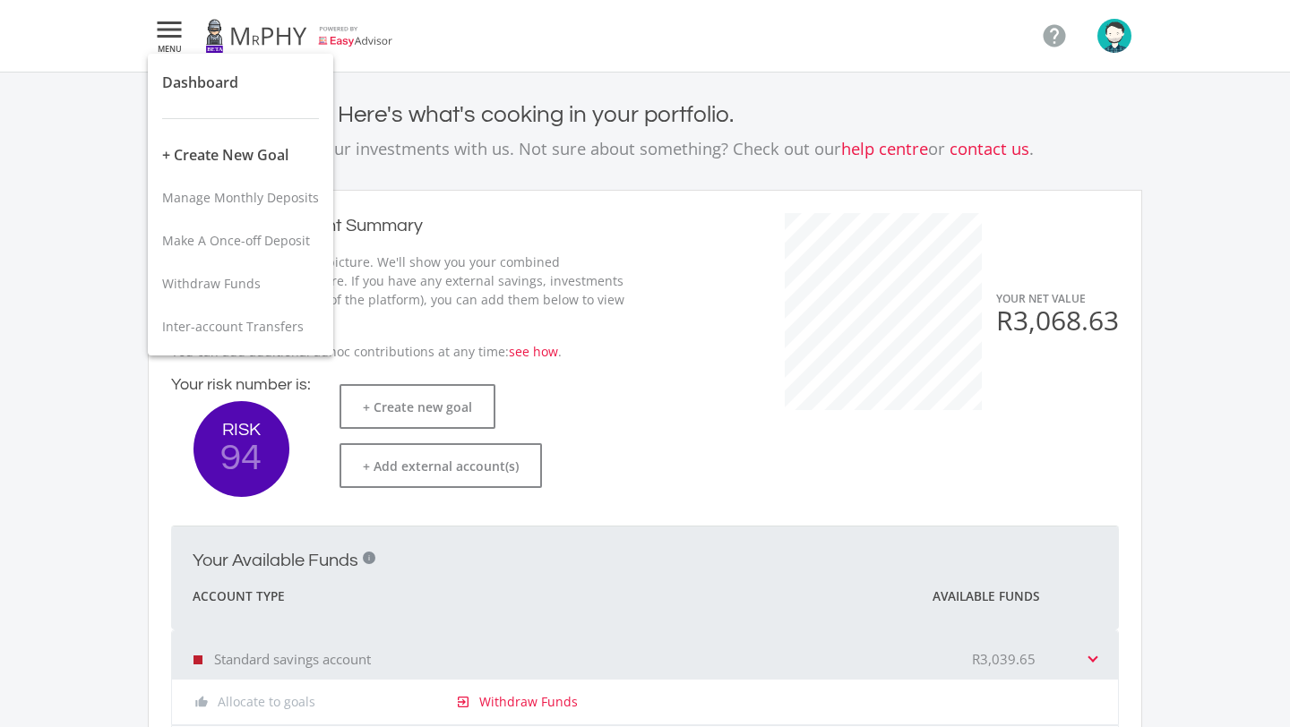
click at [170, 39] on div at bounding box center [645, 363] width 1290 height 727
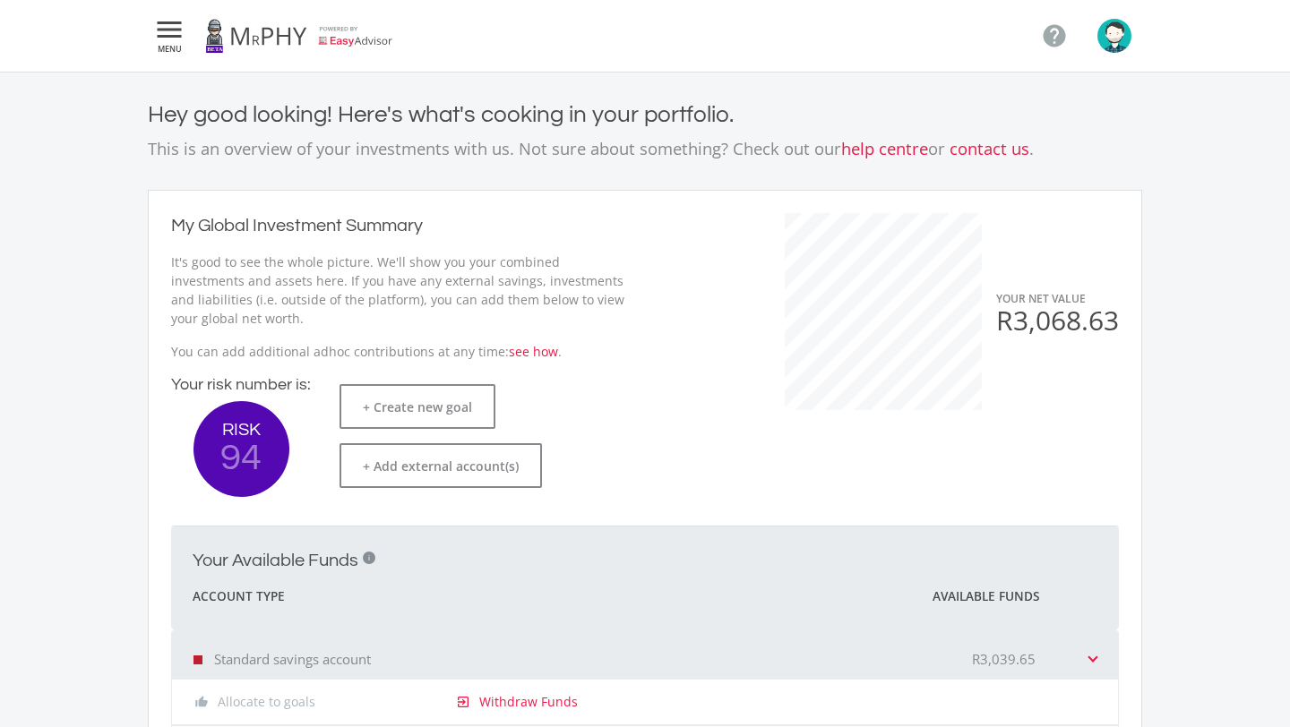
click at [1112, 40] on img "button" at bounding box center [1114, 36] width 34 height 34
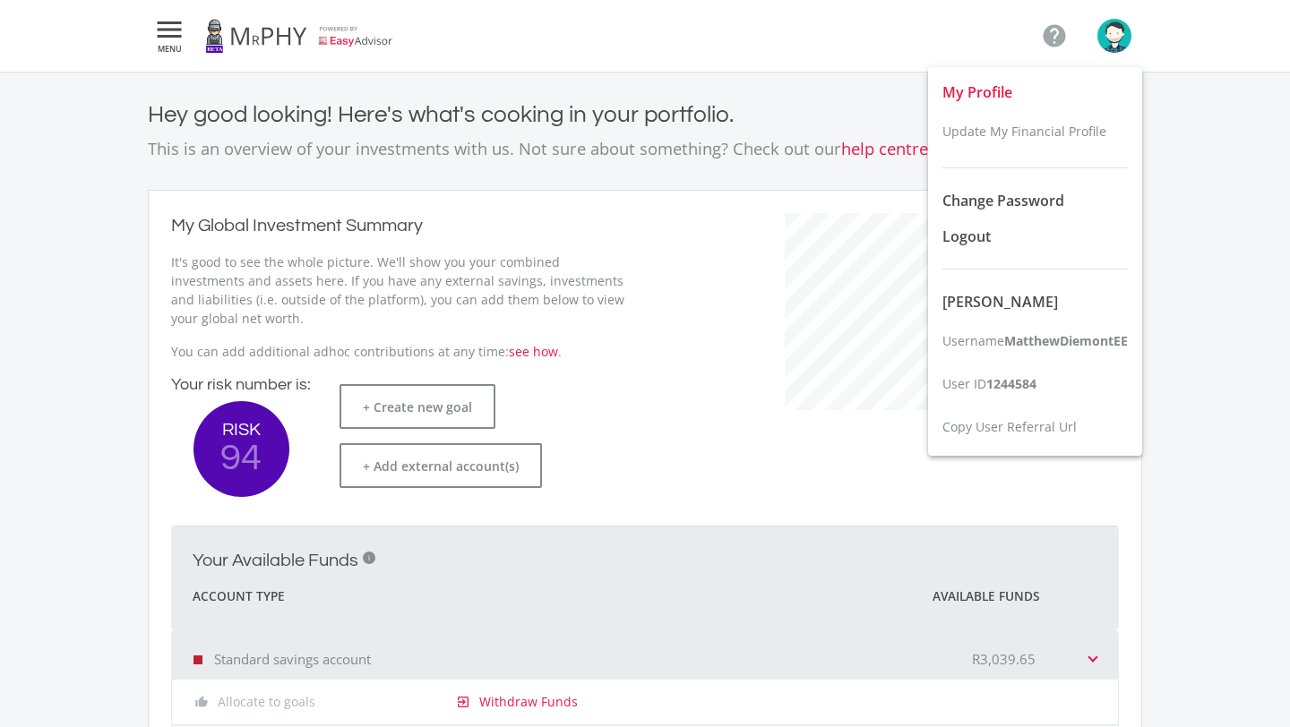
click at [974, 92] on span "My Profile" at bounding box center [977, 92] width 70 height 20
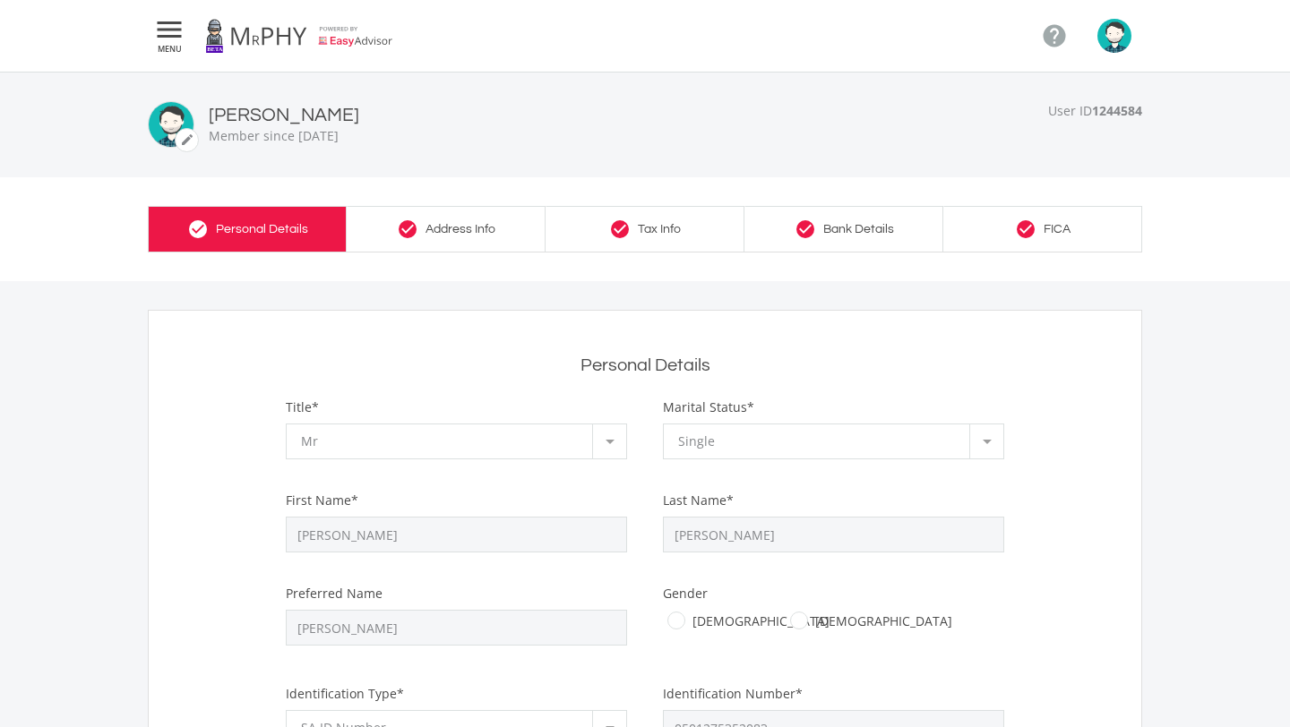
click at [1096, 39] on li at bounding box center [1108, 36] width 67 height 34
click at [1108, 37] on img "button" at bounding box center [1114, 36] width 34 height 34
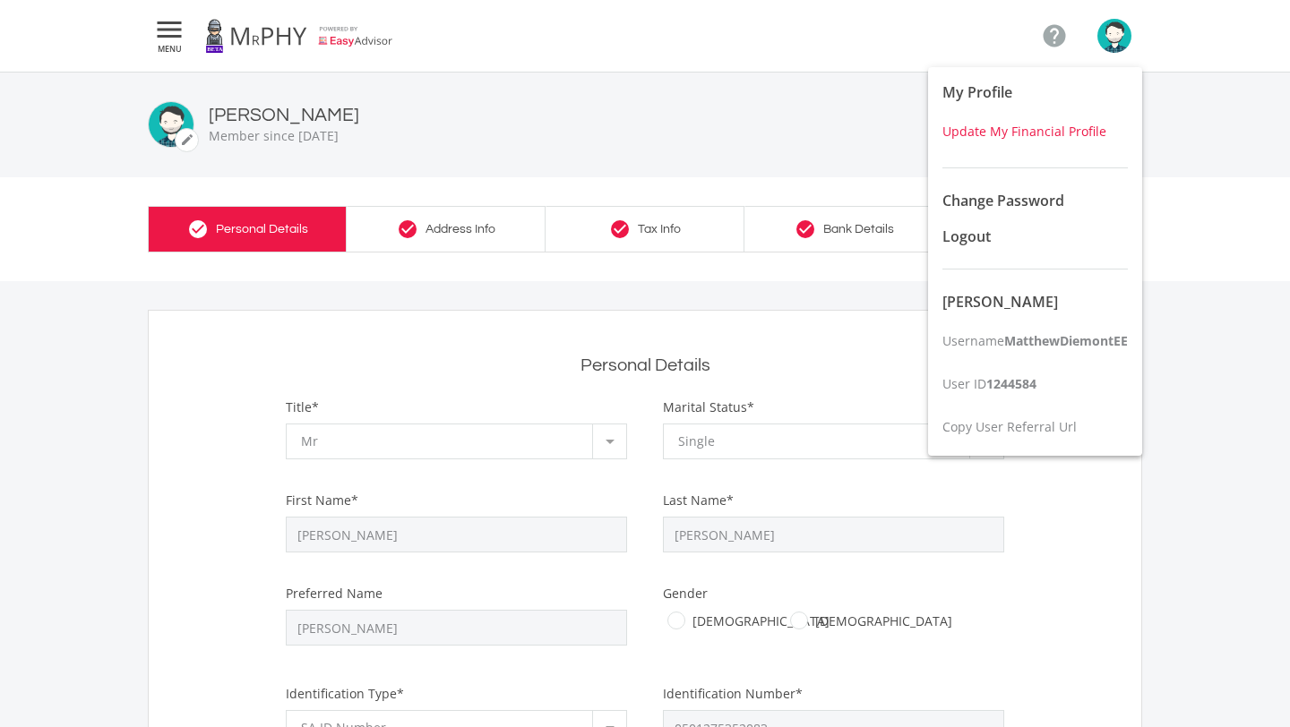
click at [1047, 122] on button "Update My Financial Profile" at bounding box center [1035, 131] width 214 height 43
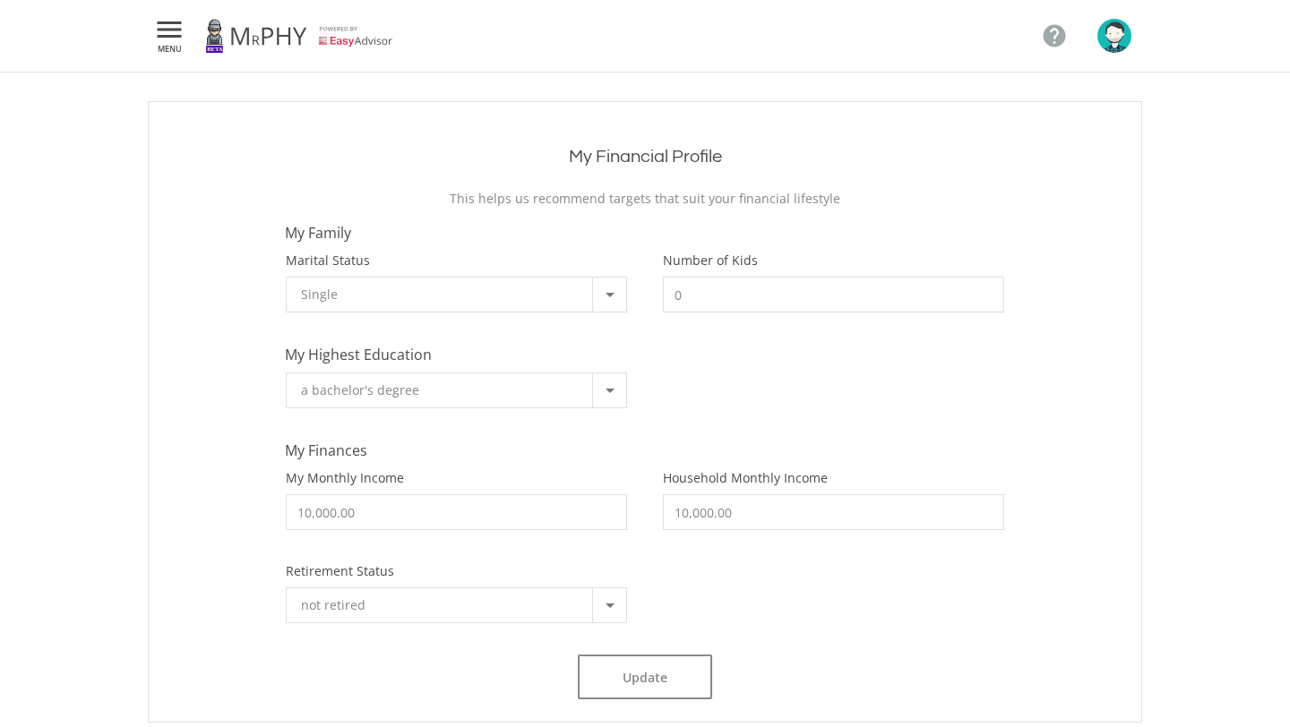
click at [162, 26] on icon "" at bounding box center [169, 29] width 32 height 21
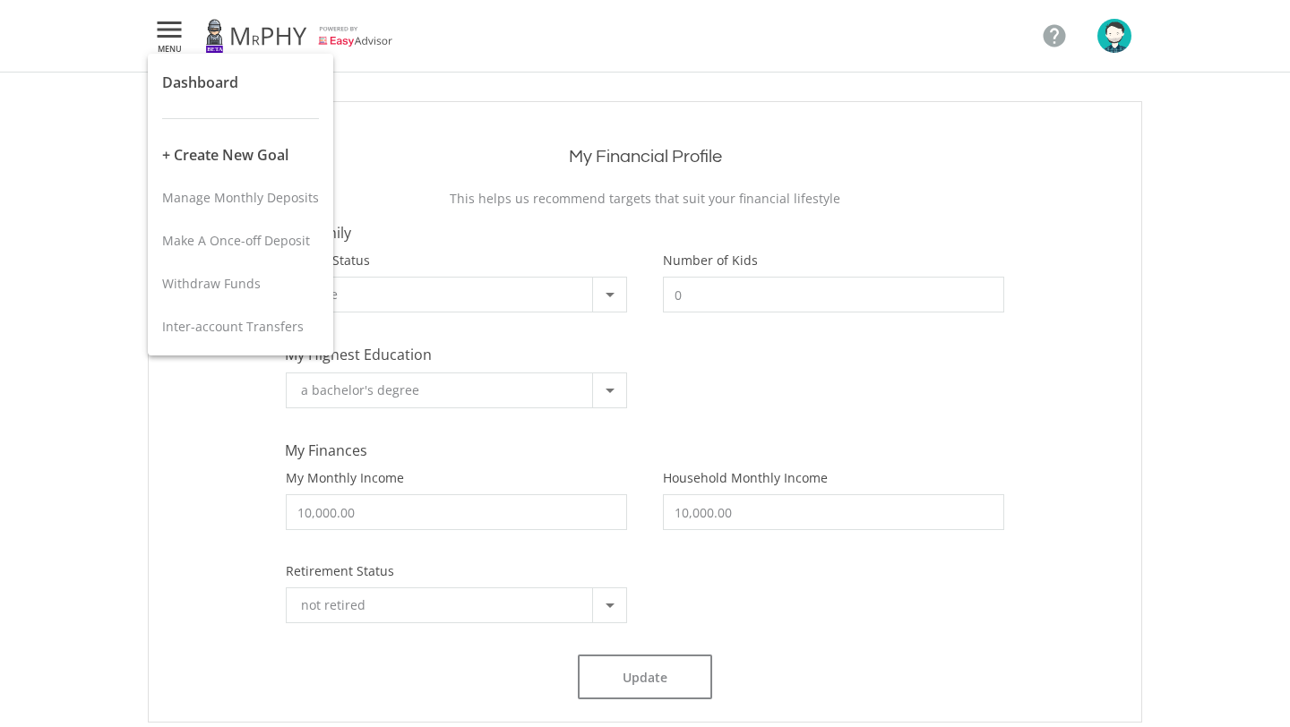
click at [1124, 45] on div at bounding box center [645, 363] width 1290 height 727
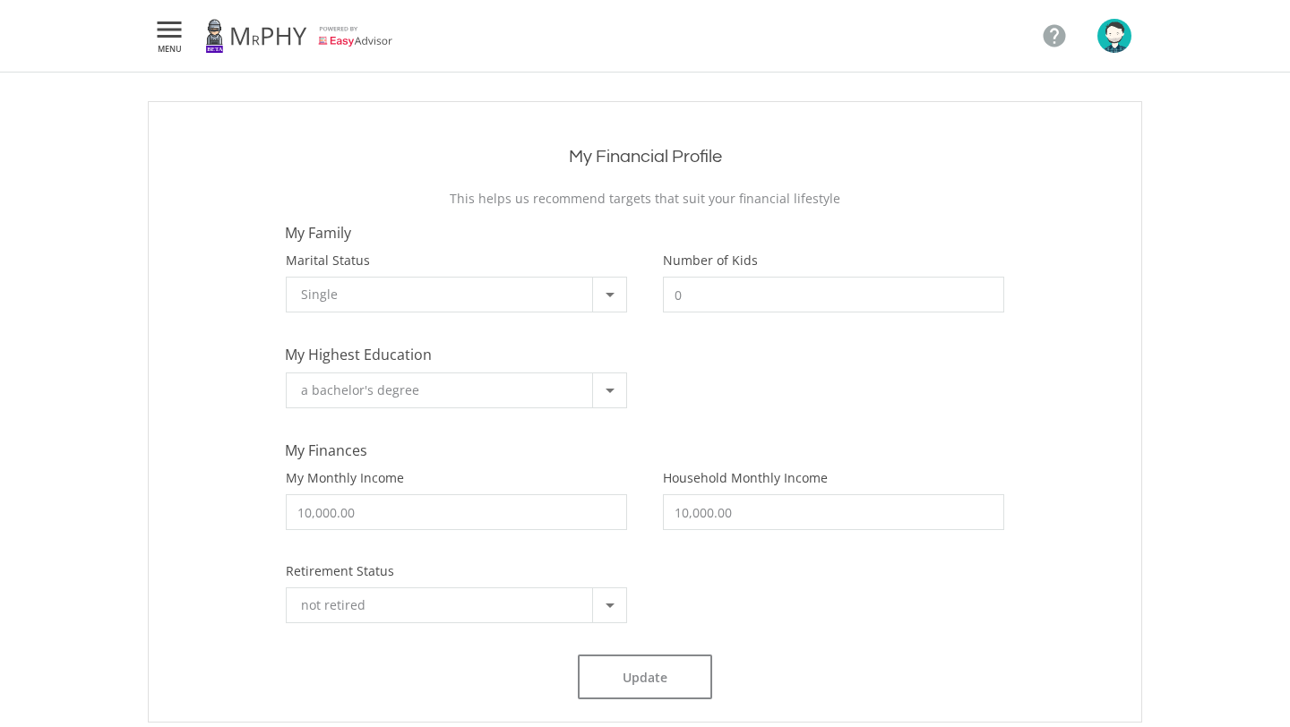
click at [1120, 39] on img "button" at bounding box center [1114, 36] width 34 height 34
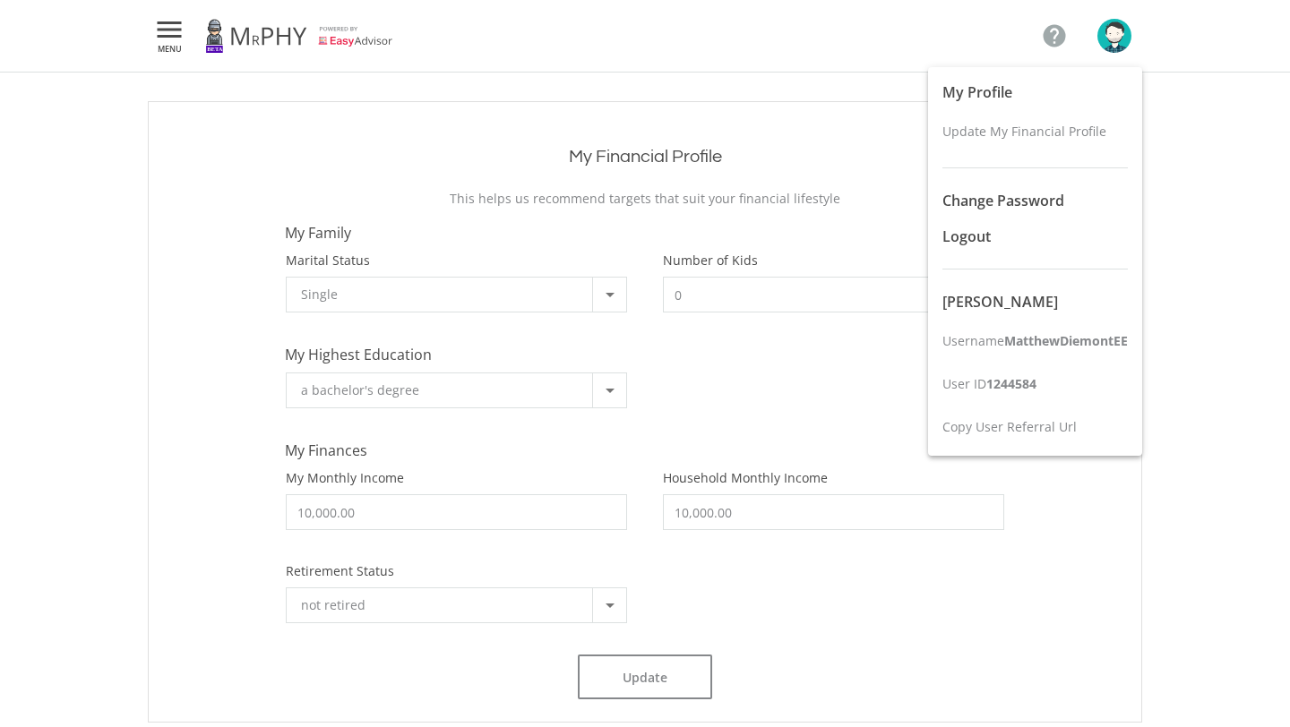
click at [1057, 34] on div at bounding box center [645, 363] width 1290 height 727
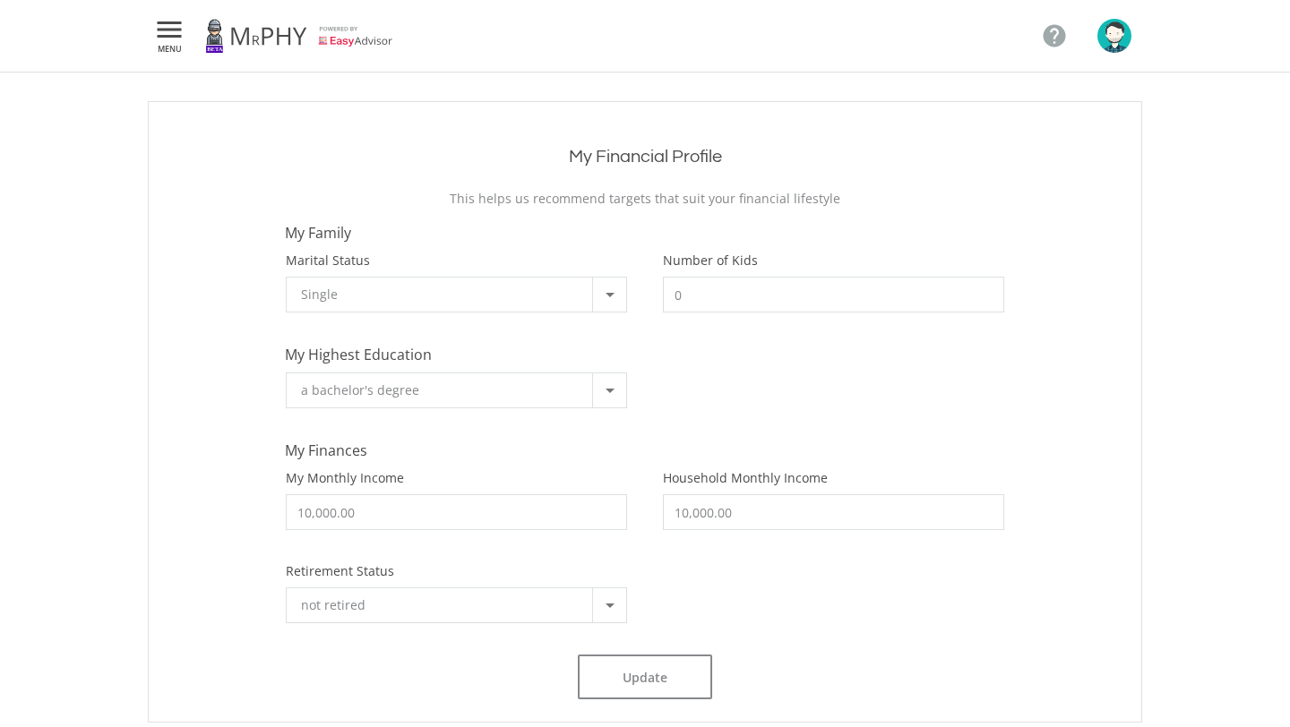
click at [1057, 34] on icon "" at bounding box center [1054, 35] width 27 height 27
